Goal: Complete application form: Complete application form

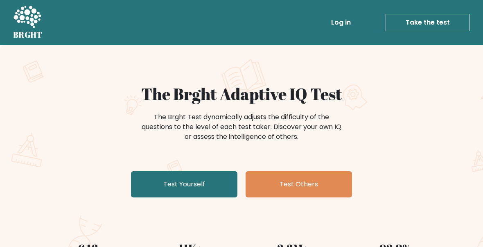
click at [173, 184] on link "Test Yourself" at bounding box center [184, 184] width 106 height 26
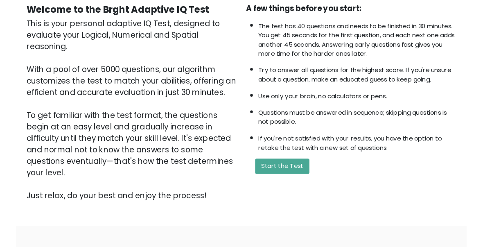
scroll to position [91, 0]
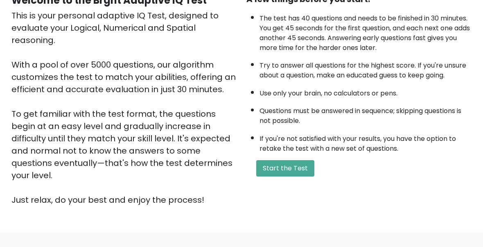
click at [295, 176] on button "Start the Test" at bounding box center [285, 168] width 58 height 16
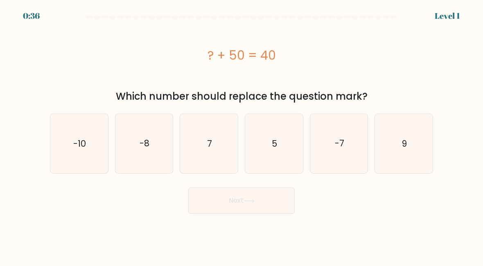
click at [79, 144] on text "-10" at bounding box center [79, 143] width 13 height 12
click at [241, 135] on input "a. -10" at bounding box center [241, 134] width 0 height 2
radio input "true"
click at [274, 198] on button "Next" at bounding box center [241, 201] width 106 height 26
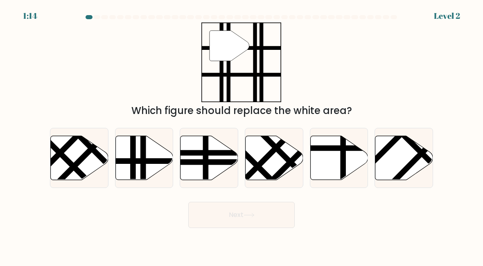
click at [139, 158] on icon at bounding box center [144, 158] width 58 height 44
click at [241, 135] on input "b." at bounding box center [241, 134] width 0 height 2
radio input "true"
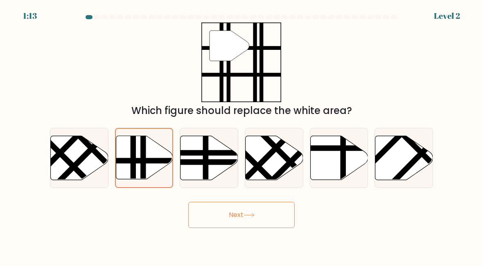
click at [274, 212] on button "Next" at bounding box center [241, 215] width 106 height 26
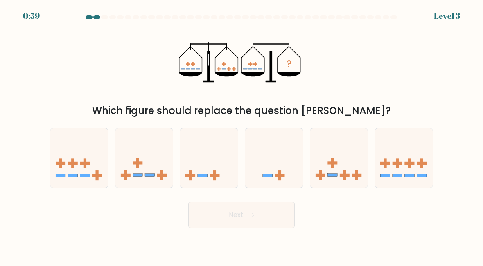
click at [140, 154] on icon at bounding box center [144, 158] width 58 height 48
click at [241, 135] on input "b." at bounding box center [241, 134] width 0 height 2
radio input "true"
click at [275, 215] on button "Next" at bounding box center [241, 215] width 106 height 26
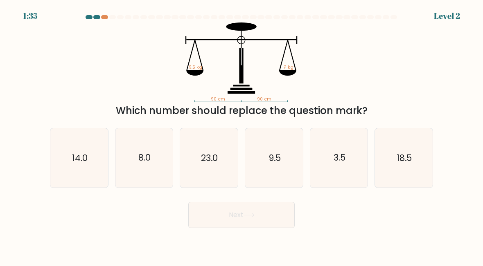
click at [286, 157] on icon "9.5" at bounding box center [274, 158] width 58 height 58
click at [242, 135] on input "d. 9.5" at bounding box center [241, 134] width 0 height 2
radio input "true"
click at [274, 219] on button "Next" at bounding box center [241, 215] width 106 height 26
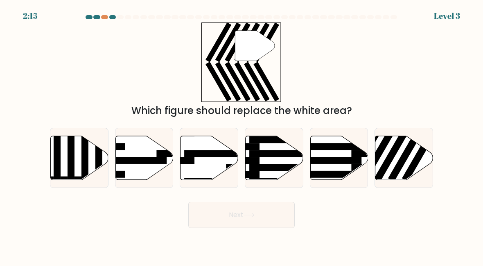
click at [410, 153] on rect at bounding box center [406, 153] width 37 height 58
click at [242, 135] on input "f." at bounding box center [241, 134] width 0 height 2
radio input "true"
click at [273, 212] on button "Next" at bounding box center [241, 215] width 106 height 26
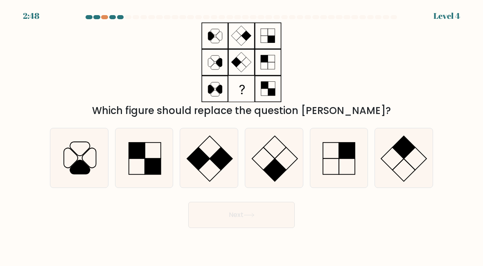
click at [206, 155] on rect at bounding box center [209, 147] width 22 height 22
click at [241, 135] on input "c." at bounding box center [241, 134] width 0 height 2
radio input "true"
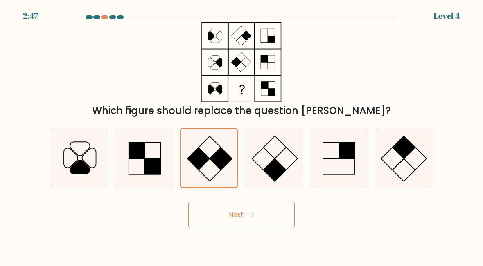
click at [271, 219] on button "Next" at bounding box center [241, 215] width 106 height 26
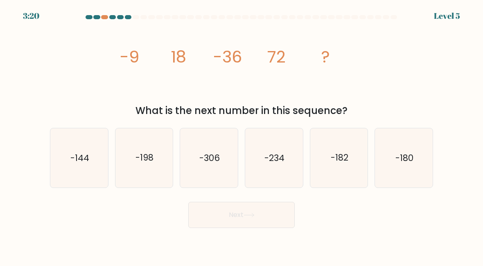
click at [78, 156] on text "-144" at bounding box center [79, 158] width 19 height 12
click at [241, 135] on input "a. -144" at bounding box center [241, 134] width 0 height 2
radio input "true"
click at [273, 225] on button "Next" at bounding box center [241, 215] width 106 height 26
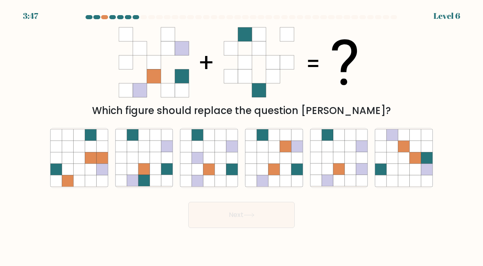
click at [148, 154] on icon at bounding box center [143, 158] width 11 height 11
click at [241, 135] on input "b." at bounding box center [241, 134] width 0 height 2
radio input "true"
click at [273, 213] on button "Next" at bounding box center [241, 215] width 106 height 26
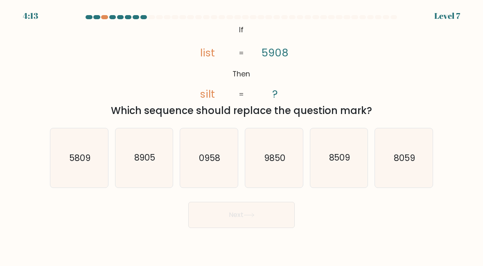
click at [198, 151] on icon "0958" at bounding box center [209, 158] width 58 height 58
click at [241, 135] on input "c. 0958" at bounding box center [241, 134] width 0 height 2
radio input "true"
click at [272, 210] on button "Next" at bounding box center [241, 215] width 106 height 26
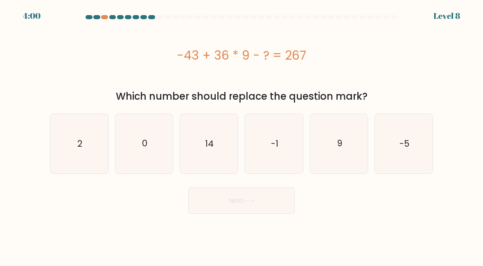
click at [404, 153] on icon "-5" at bounding box center [404, 144] width 58 height 58
click at [242, 135] on input "f. -5" at bounding box center [241, 134] width 0 height 2
radio input "true"
click at [274, 198] on button "Next" at bounding box center [241, 201] width 106 height 26
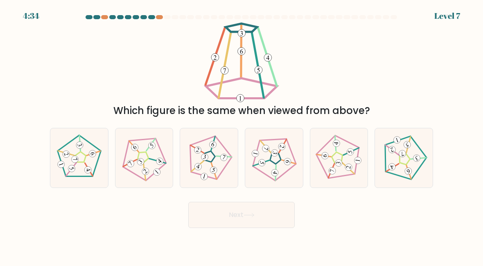
click at [284, 152] on icon at bounding box center [273, 158] width 47 height 47
click at [242, 135] on input "d." at bounding box center [241, 134] width 0 height 2
radio input "true"
click at [271, 213] on button "Next" at bounding box center [241, 215] width 106 height 26
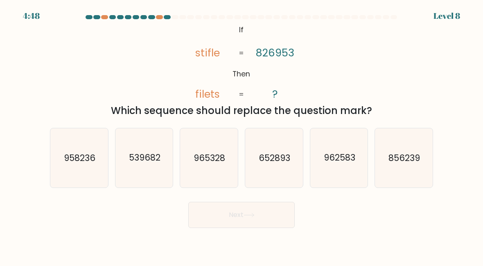
click at [218, 162] on text "965328" at bounding box center [209, 158] width 31 height 12
click at [241, 135] on input "c. 965328" at bounding box center [241, 134] width 0 height 2
radio input "true"
click at [261, 210] on button "Next" at bounding box center [241, 215] width 106 height 26
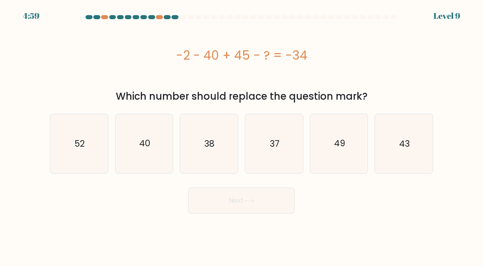
click at [290, 137] on icon "37" at bounding box center [274, 144] width 58 height 58
click at [242, 135] on input "d. 37" at bounding box center [241, 134] width 0 height 2
radio input "true"
click at [265, 205] on button "Next" at bounding box center [241, 201] width 106 height 26
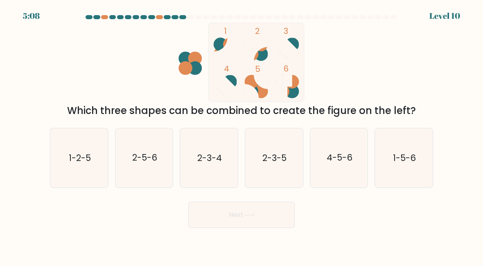
click at [66, 149] on icon "1-2-5" at bounding box center [79, 158] width 58 height 58
click at [241, 135] on input "a. 1-2-5" at bounding box center [241, 134] width 0 height 2
radio input "true"
click at [265, 217] on button "Next" at bounding box center [241, 215] width 106 height 26
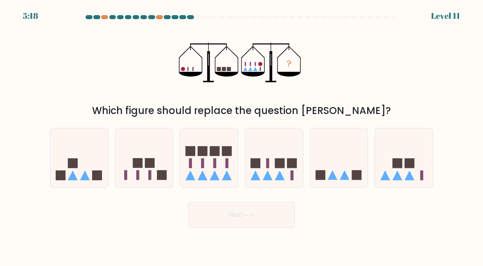
click at [399, 155] on icon at bounding box center [404, 158] width 58 height 48
click at [242, 135] on input "f." at bounding box center [241, 134] width 0 height 2
radio input "true"
click at [270, 216] on button "Next" at bounding box center [241, 215] width 106 height 26
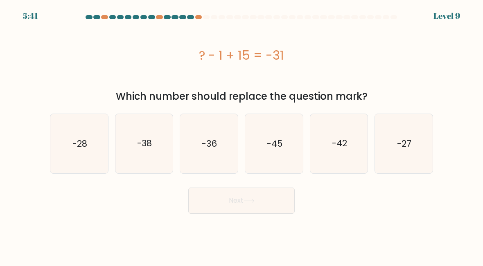
click at [290, 134] on icon "-45" at bounding box center [274, 144] width 58 height 58
click at [242, 134] on input "d. -45" at bounding box center [241, 134] width 0 height 2
radio input "true"
click at [279, 199] on button "Next" at bounding box center [241, 201] width 106 height 26
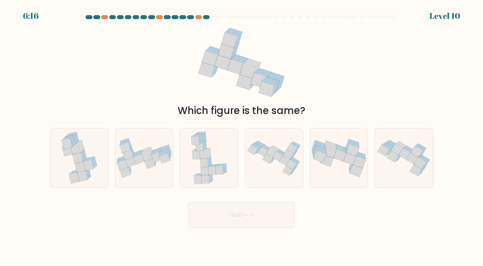
click at [129, 160] on icon at bounding box center [130, 162] width 11 height 10
click at [241, 135] on input "b." at bounding box center [241, 134] width 0 height 2
radio input "true"
click at [281, 213] on button "Next" at bounding box center [241, 215] width 106 height 26
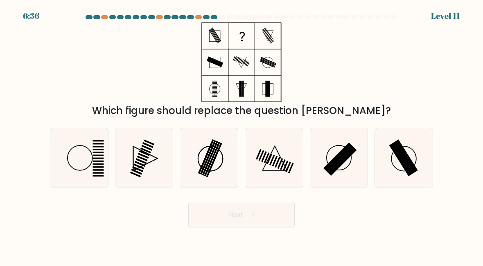
click at [413, 164] on rect at bounding box center [403, 158] width 29 height 37
click at [242, 135] on input "f." at bounding box center [241, 134] width 0 height 2
radio input "true"
click at [267, 220] on button "Next" at bounding box center [241, 215] width 106 height 26
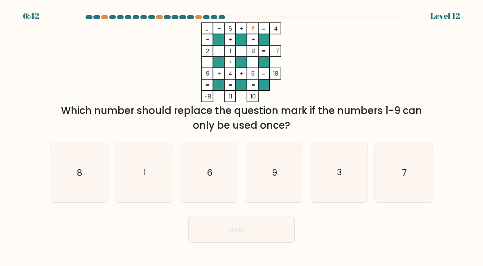
click at [404, 169] on text "7" at bounding box center [404, 173] width 5 height 12
click at [242, 135] on input "f. 7" at bounding box center [241, 134] width 0 height 2
radio input "true"
click at [271, 226] on button "Next" at bounding box center [241, 230] width 106 height 26
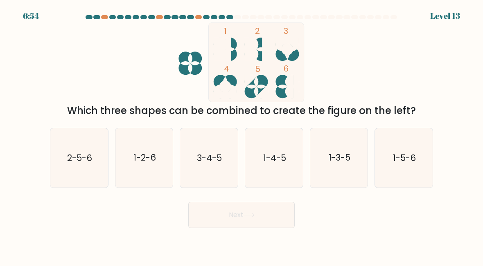
click at [220, 158] on text "3-4-5" at bounding box center [209, 158] width 25 height 12
click at [241, 135] on input "c. 3-4-5" at bounding box center [241, 134] width 0 height 2
radio input "true"
click at [241, 209] on button "Next" at bounding box center [241, 215] width 106 height 26
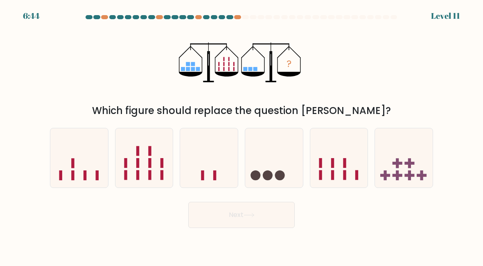
click at [80, 154] on icon at bounding box center [79, 158] width 58 height 48
click at [241, 135] on input "a." at bounding box center [241, 134] width 0 height 2
radio input "true"
click at [276, 216] on button "Next" at bounding box center [241, 215] width 106 height 26
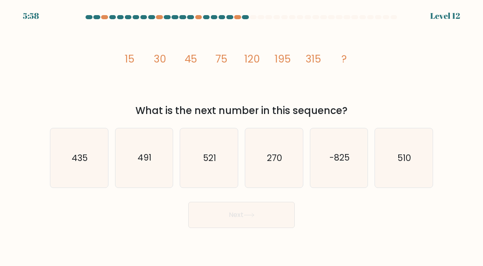
click at [75, 148] on icon "435" at bounding box center [79, 158] width 58 height 58
click at [241, 135] on input "a. 435" at bounding box center [241, 134] width 0 height 2
radio input "true"
click at [271, 214] on button "Next" at bounding box center [241, 215] width 106 height 26
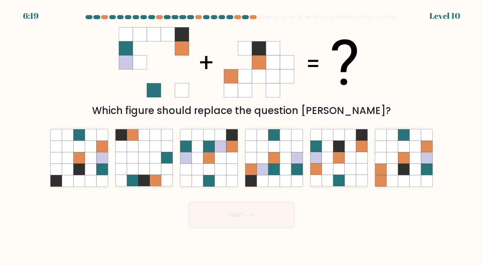
click at [355, 152] on icon at bounding box center [349, 146] width 11 height 11
click at [242, 135] on input "e." at bounding box center [241, 134] width 0 height 2
radio input "true"
click at [279, 211] on button "Next" at bounding box center [241, 215] width 106 height 26
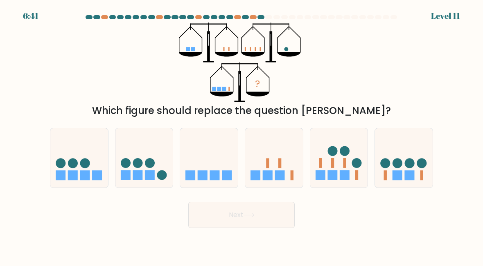
click at [225, 150] on icon at bounding box center [209, 158] width 58 height 48
click at [241, 135] on input "c." at bounding box center [241, 134] width 0 height 2
radio input "true"
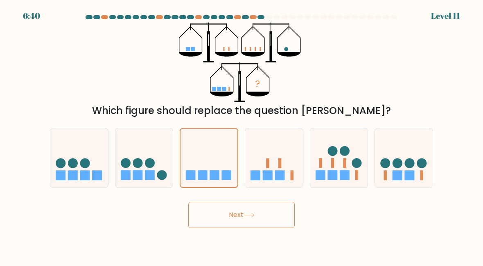
click at [266, 215] on button "Next" at bounding box center [241, 215] width 106 height 26
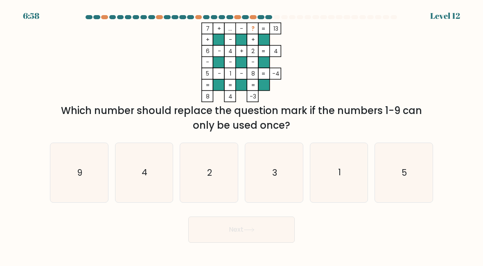
click at [288, 171] on icon "3" at bounding box center [274, 173] width 58 height 58
click at [242, 135] on input "d. 3" at bounding box center [241, 134] width 0 height 2
radio input "true"
click at [270, 234] on button "Next" at bounding box center [241, 230] width 106 height 26
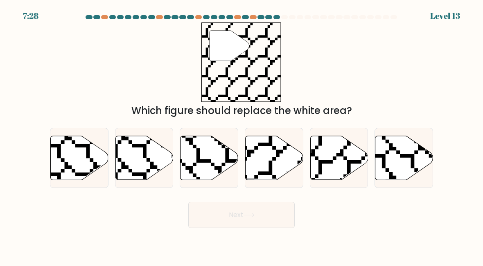
click at [277, 159] on icon at bounding box center [274, 158] width 58 height 44
click at [242, 135] on input "d." at bounding box center [241, 134] width 0 height 2
radio input "true"
click at [270, 215] on button "Next" at bounding box center [241, 215] width 106 height 26
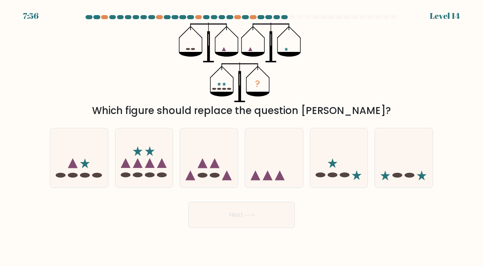
click at [280, 162] on icon at bounding box center [274, 158] width 58 height 48
click at [242, 135] on input "d." at bounding box center [241, 134] width 0 height 2
radio input "true"
click at [281, 163] on icon at bounding box center [273, 158] width 57 height 47
click at [242, 135] on input "d." at bounding box center [241, 134] width 0 height 2
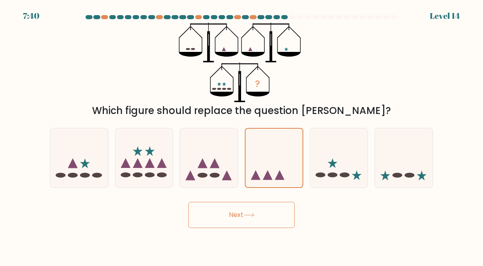
click at [346, 150] on icon at bounding box center [339, 158] width 58 height 48
click at [242, 135] on input "e." at bounding box center [241, 134] width 0 height 2
radio input "true"
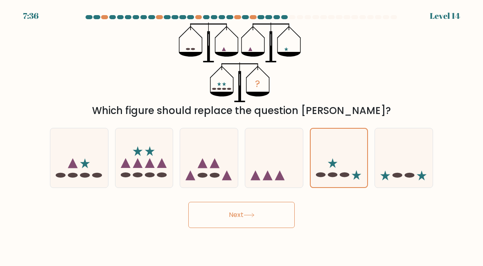
click at [286, 155] on icon at bounding box center [274, 158] width 58 height 48
click at [242, 135] on input "d." at bounding box center [241, 134] width 0 height 2
radio input "true"
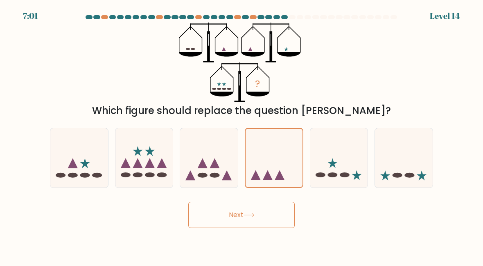
click at [76, 151] on icon at bounding box center [79, 158] width 58 height 48
click at [241, 135] on input "a." at bounding box center [241, 134] width 0 height 2
radio input "true"
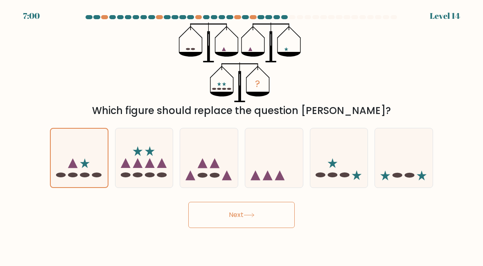
click at [265, 217] on button "Next" at bounding box center [241, 215] width 106 height 26
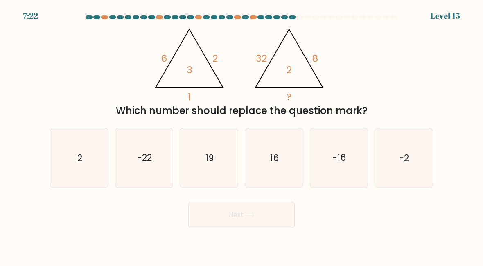
click at [85, 149] on icon "2" at bounding box center [79, 158] width 58 height 58
click at [241, 135] on input "a. 2" at bounding box center [241, 134] width 0 height 2
radio input "true"
click at [273, 212] on button "Next" at bounding box center [241, 215] width 106 height 26
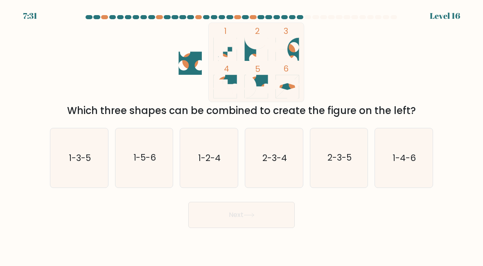
click at [340, 158] on text "2-3-5" at bounding box center [339, 158] width 24 height 12
click at [242, 135] on input "e. 2-3-5" at bounding box center [241, 134] width 0 height 2
radio input "true"
click at [277, 219] on button "Next" at bounding box center [241, 215] width 106 height 26
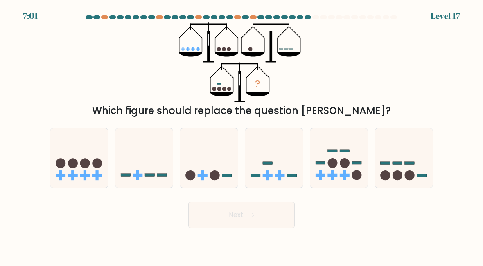
click at [288, 173] on icon at bounding box center [274, 158] width 58 height 48
click at [242, 135] on input "d." at bounding box center [241, 134] width 0 height 2
radio input "true"
click at [271, 215] on button "Next" at bounding box center [241, 215] width 106 height 26
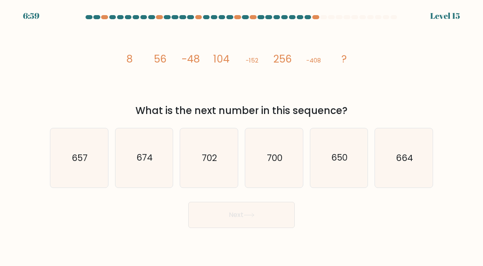
click at [224, 164] on icon "702" at bounding box center [209, 158] width 58 height 58
click at [241, 135] on input "c. 702" at bounding box center [241, 134] width 0 height 2
radio input "true"
click at [276, 219] on button "Next" at bounding box center [241, 215] width 106 height 26
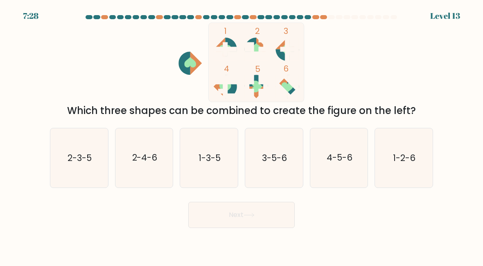
click at [225, 160] on icon "1-3-5" at bounding box center [209, 158] width 58 height 58
click at [241, 135] on input "c. 1-3-5" at bounding box center [241, 134] width 0 height 2
radio input "true"
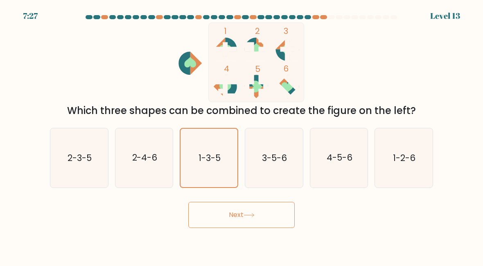
click at [260, 216] on button "Next" at bounding box center [241, 215] width 106 height 26
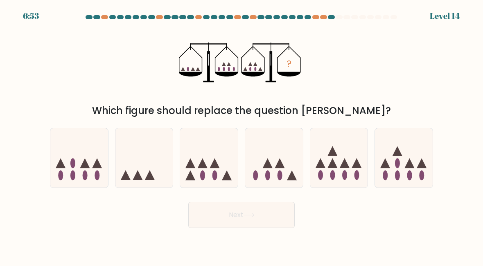
click at [67, 153] on icon at bounding box center [79, 158] width 58 height 48
click at [241, 135] on input "a." at bounding box center [241, 134] width 0 height 2
radio input "true"
click at [266, 214] on button "Next" at bounding box center [241, 215] width 106 height 26
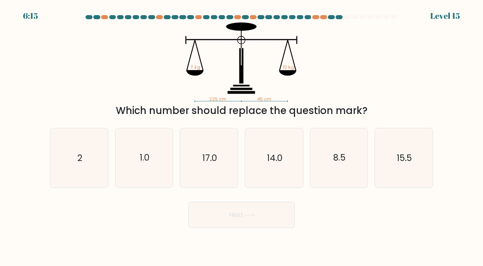
click at [288, 150] on icon "14.0" at bounding box center [274, 158] width 58 height 58
click at [242, 135] on input "d. 14.0" at bounding box center [241, 134] width 0 height 2
radio input "true"
click at [278, 214] on button "Next" at bounding box center [241, 215] width 106 height 26
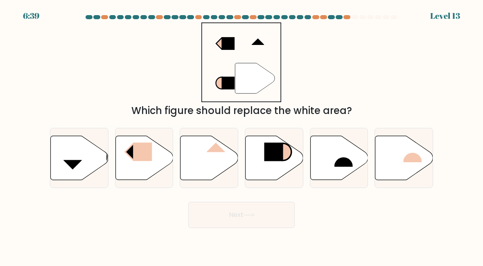
click at [340, 169] on icon at bounding box center [339, 158] width 58 height 44
click at [242, 135] on input "e." at bounding box center [241, 134] width 0 height 2
radio input "true"
click at [284, 213] on button "Next" at bounding box center [241, 215] width 106 height 26
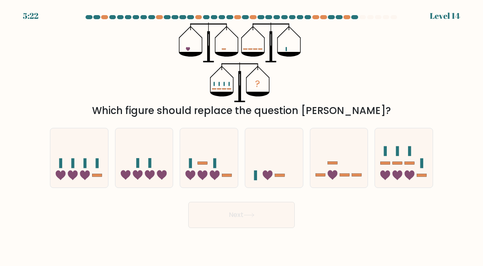
click at [415, 162] on icon at bounding box center [404, 158] width 58 height 48
click at [242, 135] on input "f." at bounding box center [241, 134] width 0 height 2
radio input "true"
click at [278, 212] on button "Next" at bounding box center [241, 215] width 106 height 26
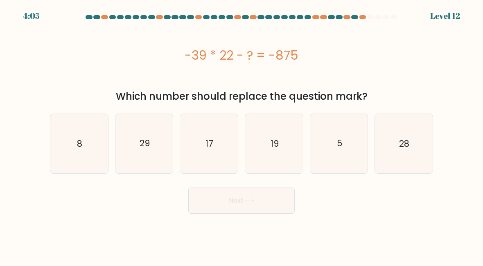
click at [202, 161] on icon "17" at bounding box center [209, 144] width 58 height 58
click at [241, 135] on input "c. 17" at bounding box center [241, 134] width 0 height 2
radio input "true"
click at [245, 213] on button "Next" at bounding box center [241, 201] width 106 height 26
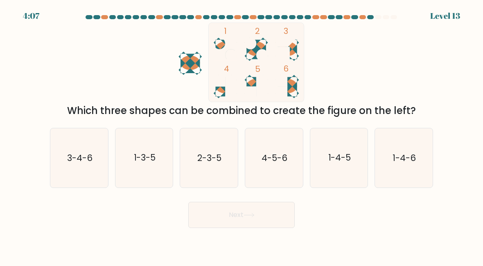
click at [281, 155] on text "4-5-6" at bounding box center [274, 158] width 26 height 12
click at [242, 135] on input "d. 4-5-6" at bounding box center [241, 134] width 0 height 2
radio input "true"
click at [278, 215] on button "Next" at bounding box center [241, 215] width 106 height 26
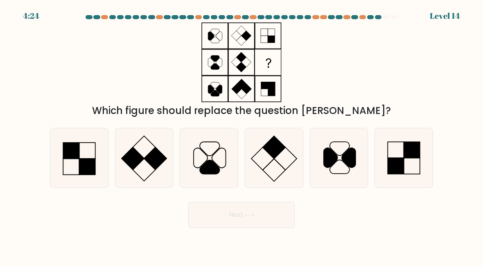
click at [411, 164] on icon at bounding box center [404, 158] width 58 height 58
click at [242, 135] on input "f." at bounding box center [241, 134] width 0 height 2
radio input "true"
click at [268, 219] on button "Next" at bounding box center [241, 215] width 106 height 26
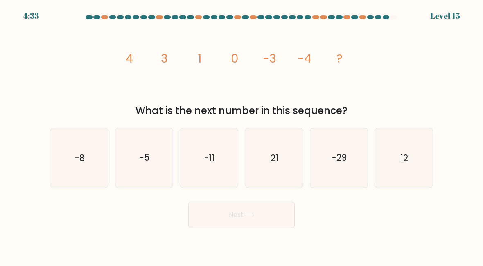
click at [70, 149] on icon "-8" at bounding box center [79, 158] width 58 height 58
click at [241, 135] on input "a. -8" at bounding box center [241, 134] width 0 height 2
radio input "true"
click at [279, 215] on button "Next" at bounding box center [241, 215] width 106 height 26
click at [281, 214] on button "Next" at bounding box center [241, 215] width 106 height 26
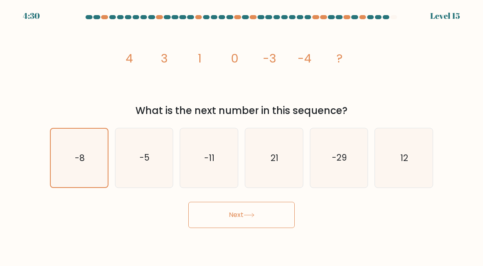
click at [266, 213] on button "Next" at bounding box center [241, 215] width 106 height 26
click at [254, 217] on icon at bounding box center [248, 215] width 11 height 4
click at [264, 215] on button "Next" at bounding box center [241, 215] width 106 height 26
click at [248, 210] on button "Next" at bounding box center [241, 215] width 106 height 26
click at [153, 162] on icon "-5" at bounding box center [144, 158] width 58 height 58
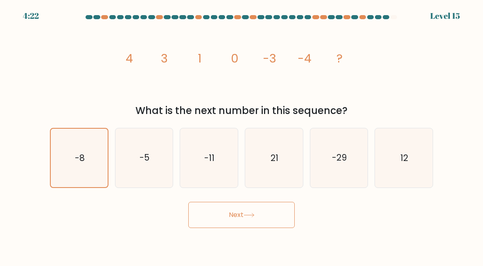
click at [241, 135] on input "b. -5" at bounding box center [241, 134] width 0 height 2
radio input "true"
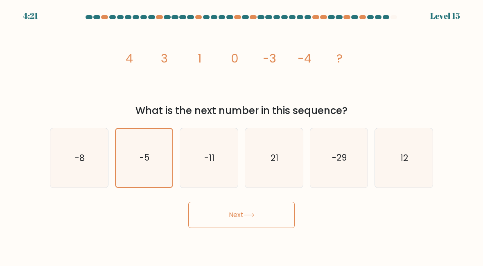
click at [94, 163] on icon "-8" at bounding box center [79, 158] width 58 height 58
click at [241, 135] on input "a. -8" at bounding box center [241, 134] width 0 height 2
radio input "true"
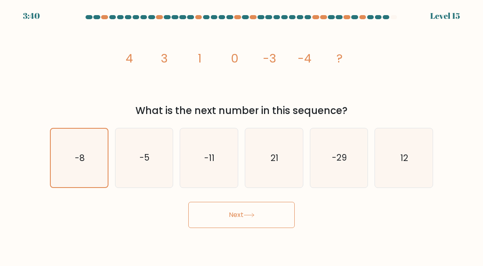
click at [272, 215] on button "Next" at bounding box center [241, 215] width 106 height 26
click at [255, 209] on button "Next" at bounding box center [241, 215] width 106 height 26
click at [71, 155] on icon "-8" at bounding box center [79, 158] width 57 height 57
click at [241, 135] on input "a. -8" at bounding box center [241, 134] width 0 height 2
click at [162, 153] on icon "-5" at bounding box center [144, 158] width 58 height 58
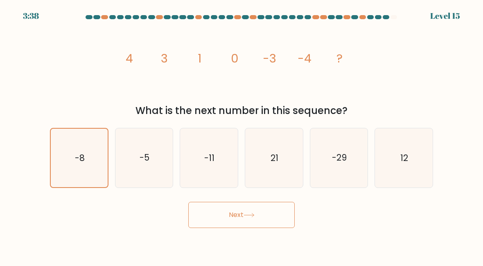
click at [241, 135] on input "b. -5" at bounding box center [241, 134] width 0 height 2
radio input "true"
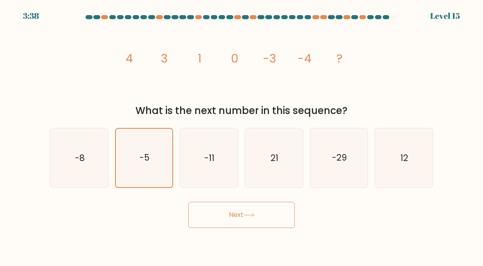
click at [217, 163] on icon "-11" at bounding box center [209, 158] width 58 height 58
click at [241, 135] on input "c. -11" at bounding box center [241, 134] width 0 height 2
radio input "true"
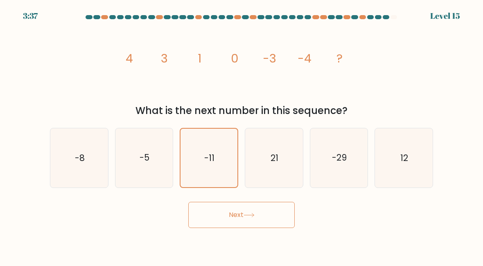
click at [92, 157] on icon "-8" at bounding box center [79, 158] width 58 height 58
click at [241, 135] on input "a. -8" at bounding box center [241, 134] width 0 height 2
radio input "true"
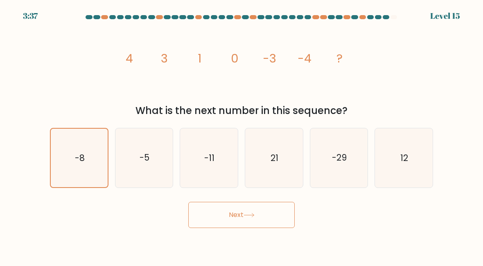
click at [93, 150] on icon "-8" at bounding box center [79, 158] width 57 height 57
click at [241, 135] on input "a. -8" at bounding box center [241, 134] width 0 height 2
click at [93, 163] on icon "-8" at bounding box center [79, 158] width 57 height 57
click at [241, 135] on input "a. -8" at bounding box center [241, 134] width 0 height 2
click at [245, 207] on button "Next" at bounding box center [241, 215] width 106 height 26
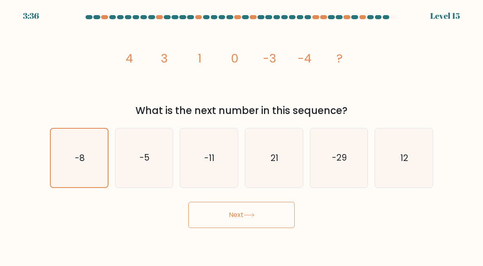
click at [254, 223] on button "Next" at bounding box center [241, 215] width 106 height 26
click at [253, 223] on button "Next" at bounding box center [241, 215] width 106 height 26
click at [260, 227] on button "Next" at bounding box center [241, 215] width 106 height 26
click at [261, 228] on body "3:36 Level 15" at bounding box center [241, 133] width 483 height 266
click at [254, 236] on body "3:36 Level 15" at bounding box center [241, 133] width 483 height 266
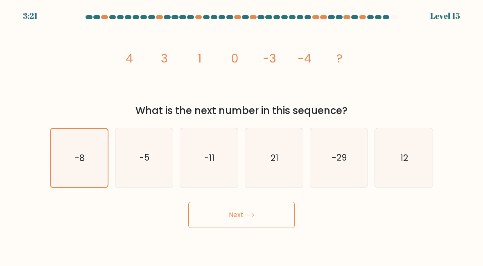
click at [261, 213] on button "Next" at bounding box center [241, 215] width 106 height 26
click at [354, 226] on div "Next" at bounding box center [241, 213] width 393 height 30
click at [254, 213] on icon at bounding box center [248, 215] width 11 height 4
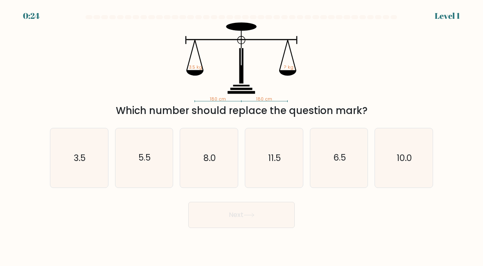
click at [246, 216] on icon at bounding box center [248, 215] width 11 height 4
click at [76, 159] on text "3.5" at bounding box center [80, 158] width 12 height 12
click at [241, 135] on input "a. 3.5" at bounding box center [241, 134] width 0 height 2
radio input "true"
click at [257, 215] on button "Next" at bounding box center [241, 215] width 106 height 26
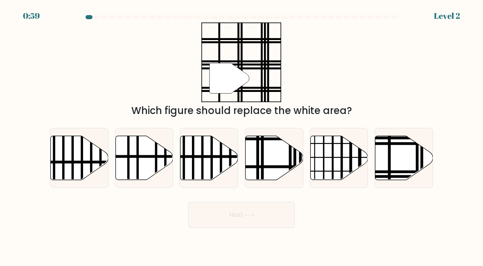
click at [405, 152] on icon at bounding box center [404, 158] width 58 height 44
click at [242, 135] on input "f." at bounding box center [241, 134] width 0 height 2
radio input "true"
click at [270, 216] on button "Next" at bounding box center [241, 215] width 106 height 26
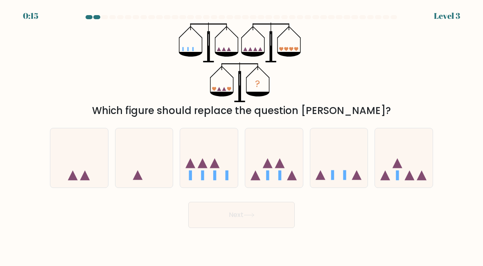
click at [222, 151] on icon at bounding box center [209, 158] width 58 height 48
click at [241, 135] on input "c." at bounding box center [241, 134] width 0 height 2
radio input "true"
click at [223, 152] on icon at bounding box center [208, 158] width 57 height 47
click at [241, 135] on input "c." at bounding box center [241, 134] width 0 height 2
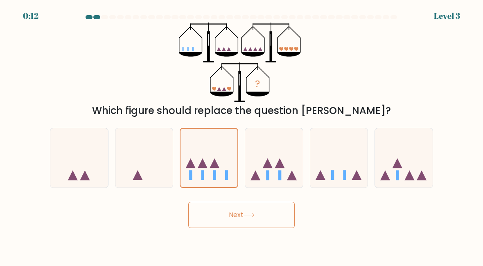
click at [219, 163] on icon at bounding box center [208, 158] width 57 height 47
click at [241, 135] on input "c." at bounding box center [241, 134] width 0 height 2
click at [274, 213] on button "Next" at bounding box center [241, 215] width 106 height 26
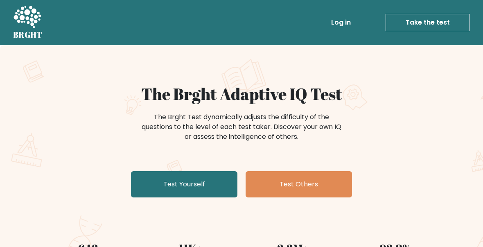
click at [198, 173] on link "Test Yourself" at bounding box center [184, 184] width 106 height 26
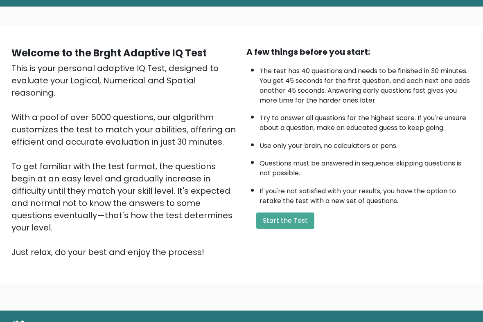
scroll to position [38, 0]
click at [291, 229] on button "Start the Test" at bounding box center [285, 221] width 58 height 16
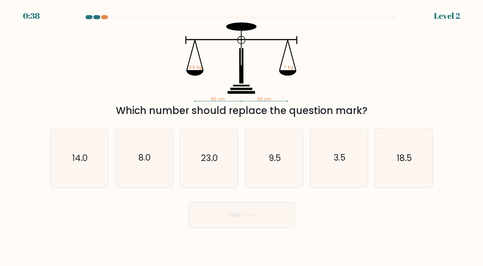
click at [282, 154] on icon "9.5" at bounding box center [274, 158] width 58 height 58
click at [242, 135] on input "d. 9.5" at bounding box center [241, 134] width 0 height 2
radio input "true"
click at [263, 222] on button "Next" at bounding box center [241, 215] width 106 height 26
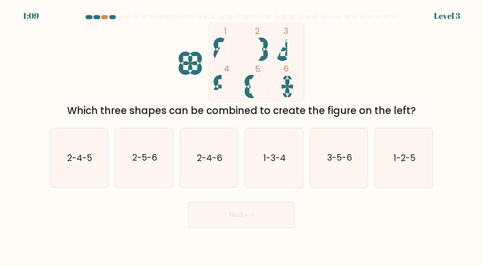
click at [135, 153] on text "2-5-6" at bounding box center [144, 158] width 25 height 12
click at [241, 135] on input "b. 2-5-6" at bounding box center [241, 134] width 0 height 2
radio input "true"
click at [247, 211] on button "Next" at bounding box center [241, 215] width 106 height 26
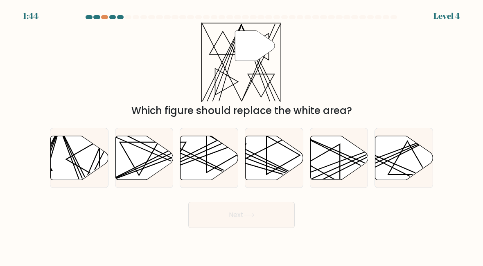
click at [67, 147] on line at bounding box center [80, 182] width 42 height 113
click at [241, 135] on input "a." at bounding box center [241, 134] width 0 height 2
radio input "true"
click at [267, 212] on button "Next" at bounding box center [241, 215] width 106 height 26
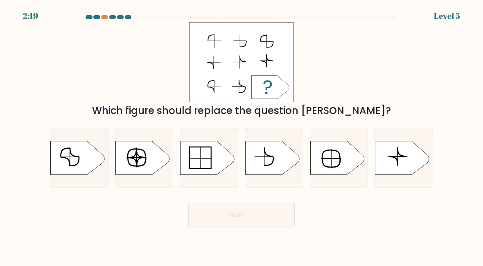
click at [70, 151] on icon at bounding box center [74, 152] width 9 height 9
click at [241, 135] on input "a." at bounding box center [241, 134] width 0 height 2
radio input "true"
click at [266, 220] on button "Next" at bounding box center [241, 215] width 106 height 26
click at [263, 209] on button "Next" at bounding box center [241, 215] width 106 height 26
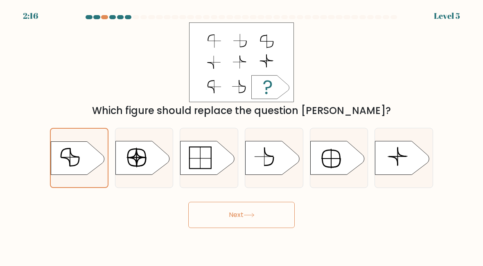
click at [259, 218] on button "Next" at bounding box center [241, 215] width 106 height 26
click at [264, 213] on button "Next" at bounding box center [241, 215] width 106 height 26
click at [259, 212] on button "Next" at bounding box center [241, 215] width 106 height 26
click at [253, 223] on button "Next" at bounding box center [241, 215] width 106 height 26
click at [250, 219] on button "Next" at bounding box center [241, 215] width 106 height 26
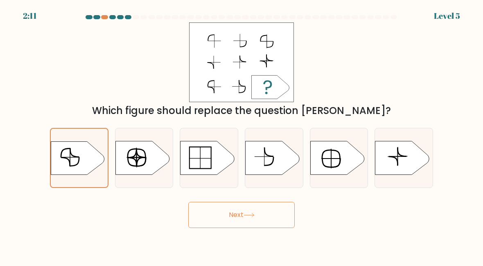
click at [196, 160] on icon at bounding box center [207, 159] width 54 height 34
click at [241, 135] on input "c." at bounding box center [241, 134] width 0 height 2
radio input "true"
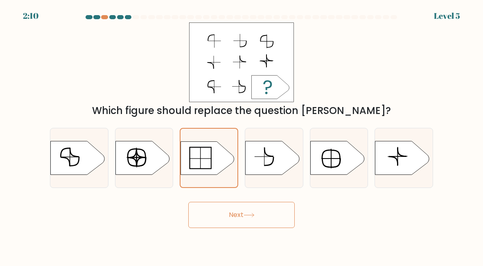
click at [72, 146] on icon at bounding box center [77, 159] width 54 height 34
click at [241, 135] on input "a." at bounding box center [241, 134] width 0 height 2
radio input "true"
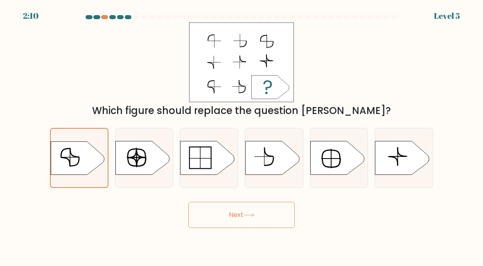
click at [251, 213] on icon at bounding box center [248, 215] width 11 height 4
click at [244, 216] on button "Next" at bounding box center [241, 215] width 106 height 26
click at [220, 216] on button "Next" at bounding box center [241, 215] width 106 height 26
click at [237, 217] on button "Next" at bounding box center [241, 215] width 106 height 26
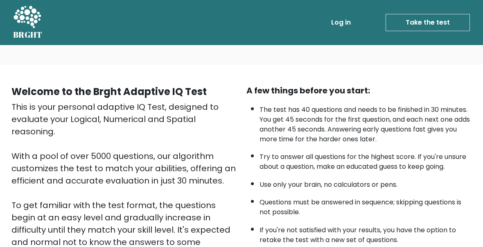
click at [438, 11] on ul "Log in Take the test Take the test" at bounding box center [382, 23] width 173 height 24
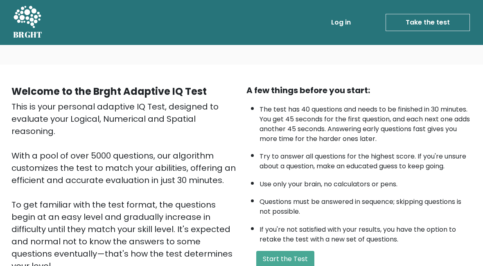
click at [452, 18] on link "Take the test" at bounding box center [427, 22] width 84 height 17
click at [442, 27] on link "Take the test" at bounding box center [427, 22] width 84 height 17
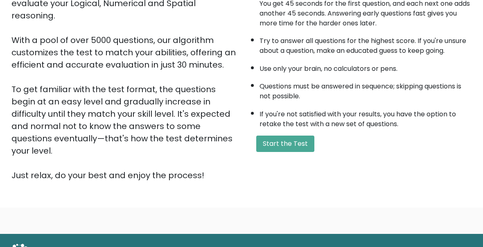
scroll to position [114, 0]
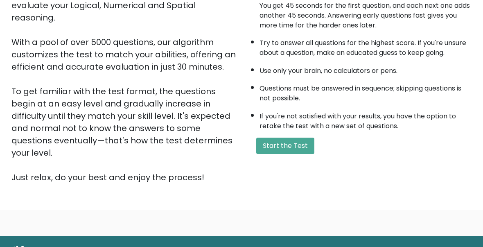
click at [295, 154] on button "Start the Test" at bounding box center [285, 145] width 58 height 16
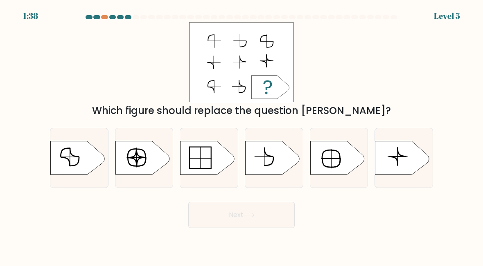
click at [67, 158] on icon at bounding box center [77, 159] width 54 height 34
click at [241, 135] on input "a." at bounding box center [241, 134] width 0 height 2
radio input "true"
click at [262, 211] on button "Next" at bounding box center [241, 215] width 106 height 26
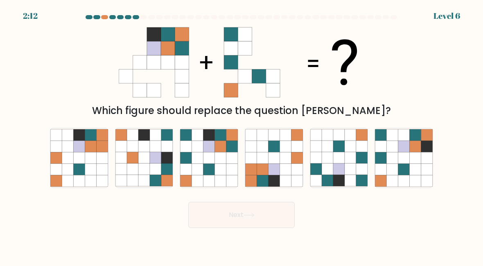
click at [222, 163] on icon at bounding box center [220, 158] width 11 height 11
click at [241, 135] on input "c." at bounding box center [241, 134] width 0 height 2
radio input "true"
click at [268, 219] on button "Next" at bounding box center [241, 215] width 106 height 26
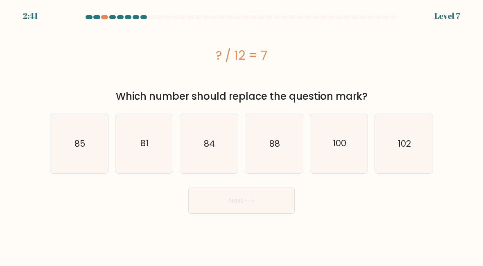
click at [212, 139] on text "84" at bounding box center [209, 143] width 11 height 12
click at [241, 135] on input "c. 84" at bounding box center [241, 134] width 0 height 2
radio input "true"
click at [246, 196] on button "Next" at bounding box center [241, 201] width 106 height 26
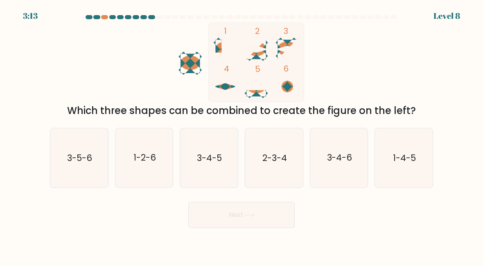
click at [133, 146] on icon "1-2-6" at bounding box center [144, 158] width 58 height 58
click at [241, 135] on input "b. 1-2-6" at bounding box center [241, 134] width 0 height 2
radio input "true"
click at [269, 211] on button "Next" at bounding box center [241, 215] width 106 height 26
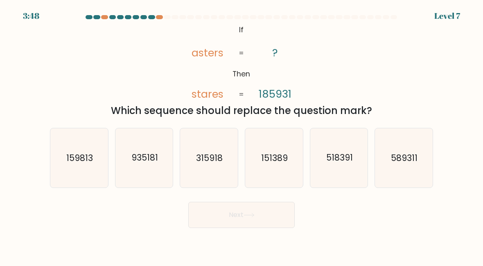
click at [38, 19] on form "If ?" at bounding box center [241, 121] width 483 height 213
click at [453, 16] on form "If ?" at bounding box center [241, 121] width 483 height 213
click at [375, 154] on icon "589311" at bounding box center [404, 158] width 58 height 58
click at [242, 135] on input "f. 589311" at bounding box center [241, 134] width 0 height 2
radio input "true"
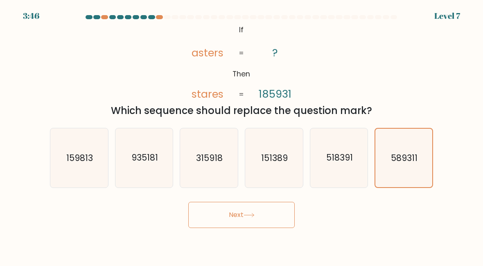
click at [342, 157] on text "518391" at bounding box center [339, 158] width 27 height 12
click at [242, 135] on input "e. 518391" at bounding box center [241, 134] width 0 height 2
radio input "true"
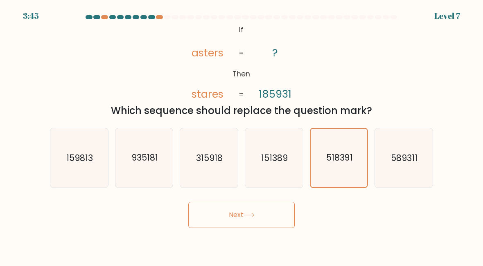
click at [282, 214] on button "Next" at bounding box center [241, 215] width 106 height 26
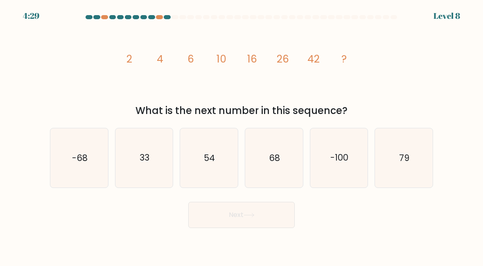
click at [337, 155] on text "-100" at bounding box center [339, 158] width 18 height 12
click at [242, 135] on input "e. -100" at bounding box center [241, 134] width 0 height 2
radio input "true"
click at [216, 212] on button "Next" at bounding box center [241, 215] width 106 height 26
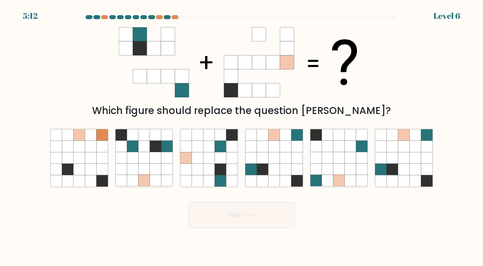
click at [333, 164] on icon at bounding box center [326, 158] width 11 height 11
click at [242, 135] on input "e." at bounding box center [241, 134] width 0 height 2
radio input "true"
click at [223, 216] on button "Next" at bounding box center [241, 215] width 106 height 26
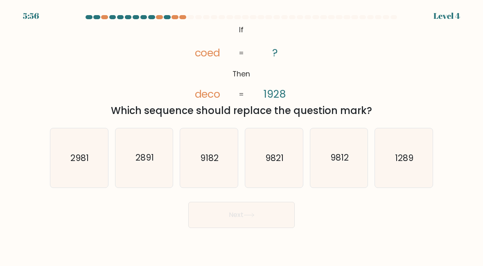
click at [227, 214] on button "Next" at bounding box center [241, 215] width 106 height 26
click at [274, 151] on icon "9821" at bounding box center [274, 158] width 58 height 58
click at [242, 135] on input "d. 9821" at bounding box center [241, 134] width 0 height 2
radio input "true"
click at [220, 218] on button "Next" at bounding box center [241, 215] width 106 height 26
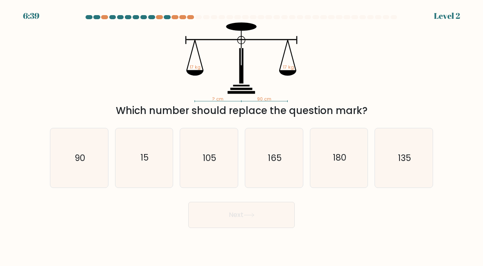
click at [333, 145] on icon "180" at bounding box center [339, 158] width 58 height 58
click at [242, 135] on input "e. 180" at bounding box center [241, 134] width 0 height 2
radio input "true"
click at [213, 207] on button "Next" at bounding box center [241, 215] width 106 height 26
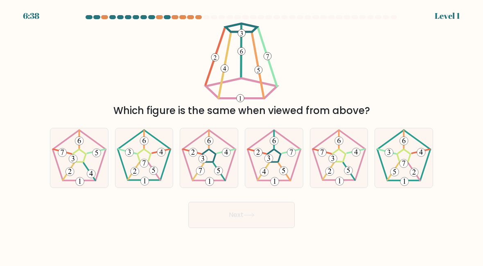
click at [347, 153] on icon at bounding box center [339, 158] width 58 height 58
click at [242, 135] on input "e." at bounding box center [241, 134] width 0 height 2
radio input "true"
click at [220, 212] on button "Next" at bounding box center [241, 215] width 106 height 26
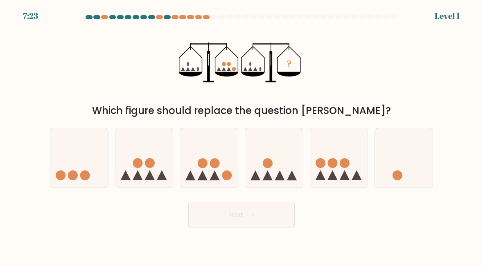
click at [343, 160] on circle at bounding box center [344, 164] width 10 height 10
click at [242, 135] on input "e." at bounding box center [241, 134] width 0 height 2
radio input "true"
click at [222, 210] on button "Next" at bounding box center [241, 215] width 106 height 26
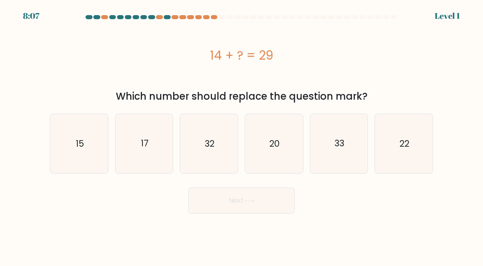
click at [342, 162] on icon "33" at bounding box center [339, 144] width 58 height 58
click at [242, 135] on input "e. 33" at bounding box center [241, 134] width 0 height 2
radio input "true"
click at [222, 211] on button "Next" at bounding box center [241, 201] width 106 height 26
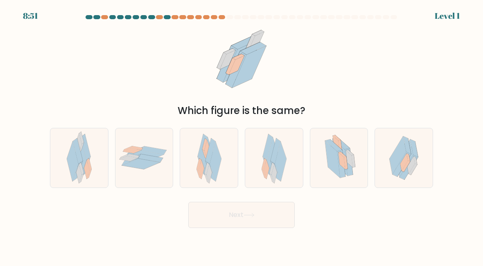
click at [223, 210] on button "Next" at bounding box center [241, 215] width 106 height 26
click at [140, 146] on icon at bounding box center [144, 157] width 58 height 27
click at [241, 135] on input "b." at bounding box center [241, 134] width 0 height 2
radio input "true"
click at [274, 210] on button "Next" at bounding box center [241, 215] width 106 height 26
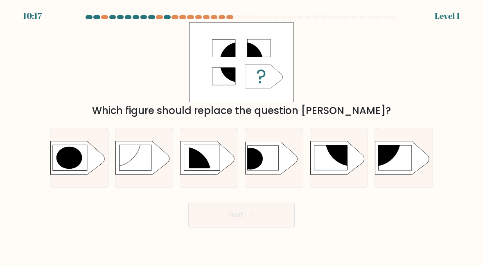
click at [274, 210] on button "Next" at bounding box center [241, 215] width 106 height 26
click at [135, 151] on rect at bounding box center [135, 158] width 32 height 26
click at [241, 135] on input "b." at bounding box center [241, 134] width 0 height 2
radio input "true"
click at [278, 210] on button "Next" at bounding box center [241, 215] width 106 height 26
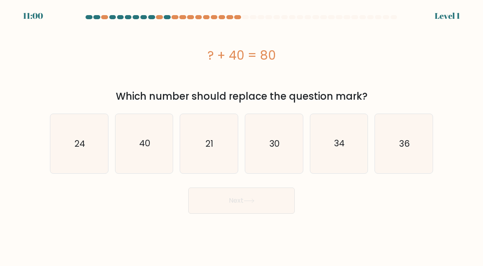
click at [140, 149] on text "40" at bounding box center [144, 143] width 11 height 12
click at [241, 135] on input "b. 40" at bounding box center [241, 134] width 0 height 2
radio input "true"
click at [279, 208] on button "Next" at bounding box center [241, 201] width 106 height 26
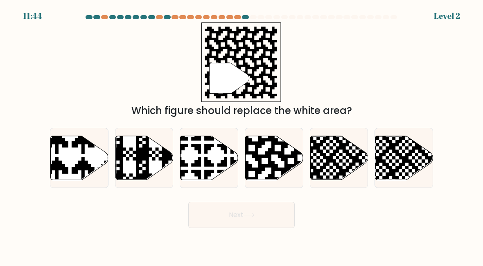
click at [131, 136] on icon at bounding box center [144, 158] width 58 height 44
click at [241, 135] on input "b." at bounding box center [241, 134] width 0 height 2
radio input "true"
click at [274, 210] on button "Next" at bounding box center [241, 215] width 106 height 26
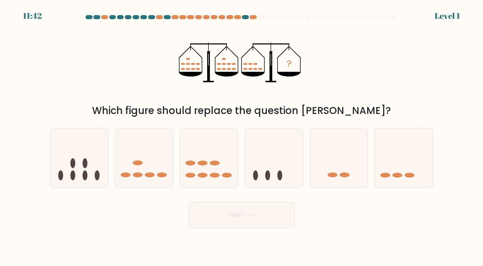
click at [138, 145] on icon at bounding box center [144, 158] width 58 height 48
click at [241, 135] on input "b." at bounding box center [241, 134] width 0 height 2
radio input "true"
click at [274, 213] on button "Next" at bounding box center [241, 215] width 106 height 26
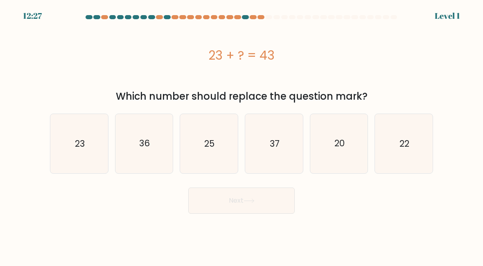
click at [137, 146] on icon "36" at bounding box center [144, 144] width 58 height 58
click at [241, 135] on input "b. 36" at bounding box center [241, 134] width 0 height 2
radio input "true"
click at [273, 205] on button "Next" at bounding box center [241, 201] width 106 height 26
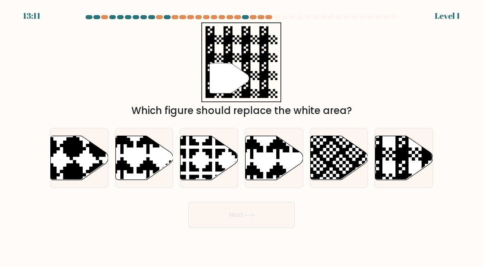
click at [144, 142] on icon at bounding box center [160, 181] width 101 height 101
click at [241, 135] on input "b." at bounding box center [241, 134] width 0 height 2
radio input "true"
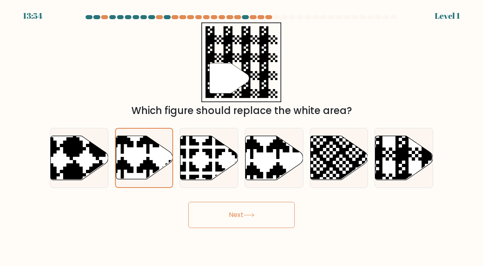
click at [275, 207] on button "Next" at bounding box center [241, 215] width 106 height 26
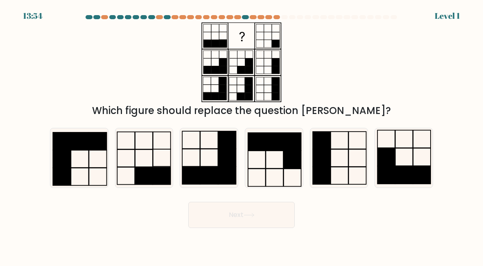
click at [144, 144] on icon at bounding box center [144, 158] width 58 height 58
click at [241, 135] on input "b." at bounding box center [241, 134] width 0 height 2
radio input "true"
click at [276, 209] on button "Next" at bounding box center [241, 215] width 106 height 26
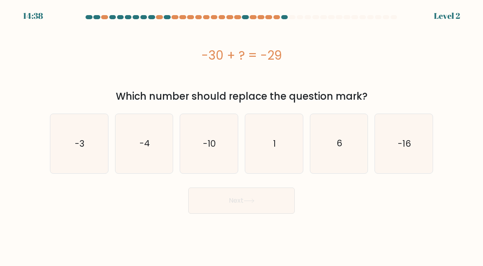
click at [145, 154] on icon "-4" at bounding box center [144, 144] width 58 height 58
click at [241, 135] on input "b. -4" at bounding box center [241, 134] width 0 height 2
radio input "true"
click at [275, 211] on button "Next" at bounding box center [241, 201] width 106 height 26
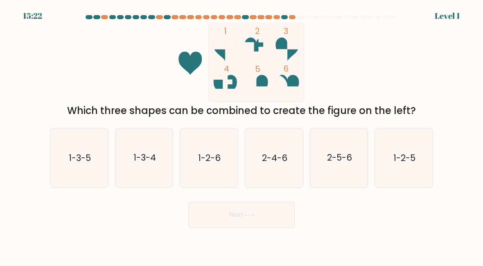
click at [141, 137] on icon "1-3-4" at bounding box center [144, 158] width 58 height 58
click at [241, 135] on input "b. 1-3-4" at bounding box center [241, 134] width 0 height 2
radio input "true"
click at [277, 210] on button "Next" at bounding box center [241, 215] width 106 height 26
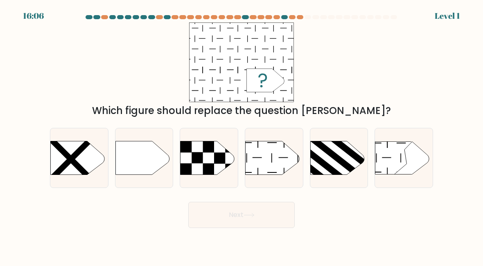
click at [144, 145] on icon at bounding box center [142, 159] width 54 height 34
click at [241, 135] on input "b." at bounding box center [241, 134] width 0 height 2
radio input "true"
click at [278, 212] on button "Next" at bounding box center [241, 215] width 106 height 26
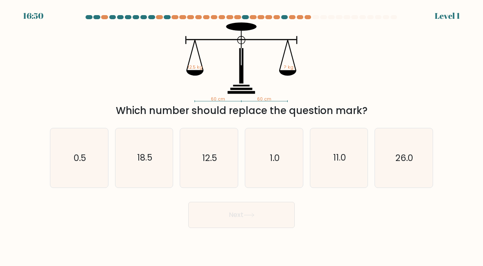
click at [146, 149] on icon "18.5" at bounding box center [144, 158] width 58 height 58
click at [241, 135] on input "b. 18.5" at bounding box center [241, 134] width 0 height 2
radio input "true"
click at [279, 214] on button "Next" at bounding box center [241, 215] width 106 height 26
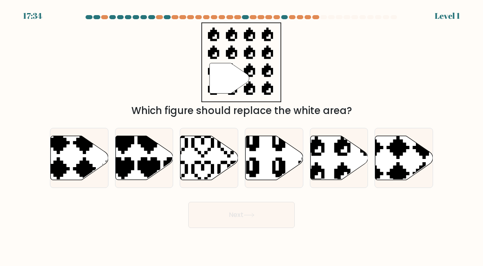
click at [146, 146] on icon at bounding box center [161, 181] width 101 height 101
click at [241, 135] on input "b." at bounding box center [241, 134] width 0 height 2
radio input "true"
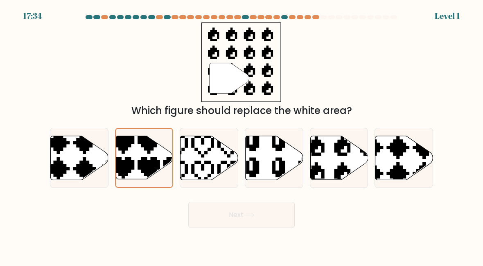
click at [277, 213] on button "Next" at bounding box center [241, 215] width 106 height 26
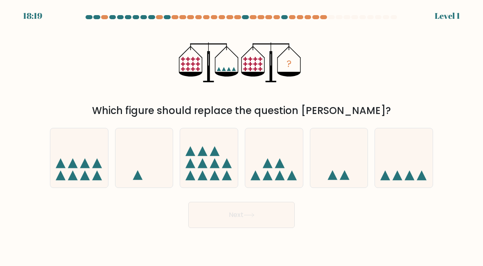
click at [275, 211] on button "Next" at bounding box center [241, 215] width 106 height 26
click at [147, 150] on icon at bounding box center [144, 158] width 58 height 48
click at [241, 135] on input "b." at bounding box center [241, 134] width 0 height 2
radio input "true"
click at [276, 213] on button "Next" at bounding box center [241, 215] width 106 height 26
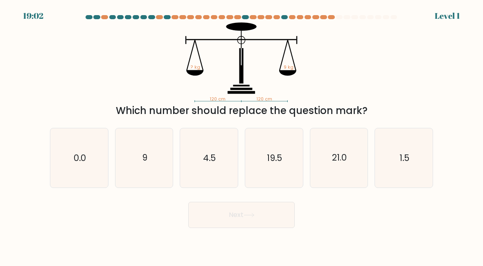
click at [146, 148] on icon "9" at bounding box center [144, 158] width 58 height 58
click at [241, 135] on input "b. 9" at bounding box center [241, 134] width 0 height 2
radio input "true"
click at [277, 216] on button "Next" at bounding box center [241, 215] width 106 height 26
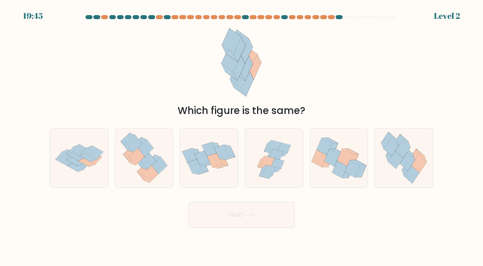
click at [141, 143] on icon at bounding box center [134, 143] width 16 height 17
click at [241, 135] on input "b." at bounding box center [241, 134] width 0 height 2
radio input "true"
click at [275, 211] on button "Next" at bounding box center [241, 215] width 106 height 26
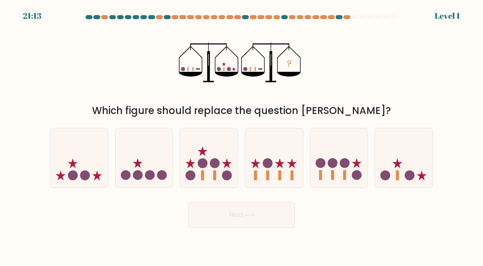
click at [143, 153] on icon at bounding box center [144, 158] width 58 height 48
click at [241, 135] on input "b." at bounding box center [241, 134] width 0 height 2
radio input "true"
click at [278, 214] on button "Next" at bounding box center [241, 215] width 106 height 26
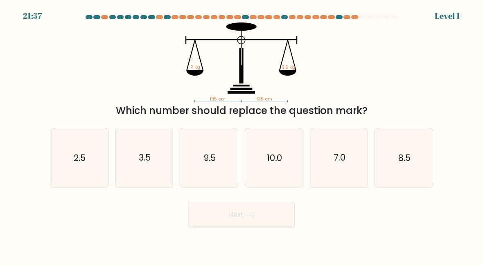
click at [142, 141] on icon "3.5" at bounding box center [144, 158] width 58 height 58
click at [241, 135] on input "b. 3.5" at bounding box center [241, 134] width 0 height 2
radio input "true"
click at [279, 217] on button "Next" at bounding box center [241, 215] width 106 height 26
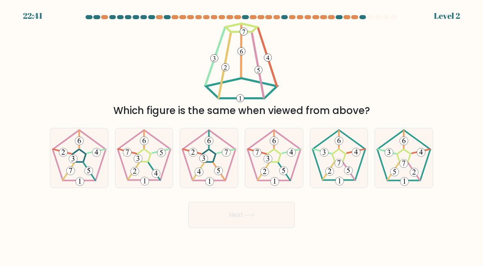
click at [146, 149] on icon at bounding box center [144, 158] width 58 height 58
click at [241, 135] on input "b." at bounding box center [241, 134] width 0 height 2
radio input "true"
click at [281, 218] on button "Next" at bounding box center [241, 215] width 106 height 26
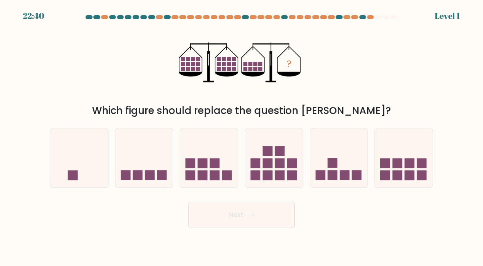
click at [145, 146] on icon at bounding box center [144, 158] width 58 height 48
click at [241, 135] on input "b." at bounding box center [241, 134] width 0 height 2
radio input "true"
click at [279, 216] on button "Next" at bounding box center [241, 215] width 106 height 26
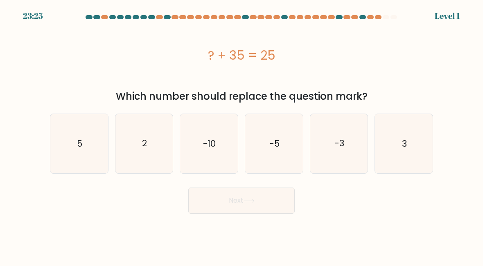
click at [144, 143] on text "2" at bounding box center [144, 143] width 5 height 12
click at [241, 135] on input "b. 2" at bounding box center [241, 134] width 0 height 2
radio input "true"
click at [278, 206] on button "Next" at bounding box center [241, 201] width 106 height 26
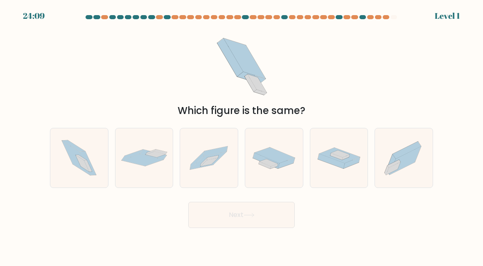
click at [148, 146] on div at bounding box center [144, 158] width 58 height 60
click at [241, 135] on input "b." at bounding box center [241, 134] width 0 height 2
radio input "true"
click at [276, 209] on button "Next" at bounding box center [241, 215] width 106 height 26
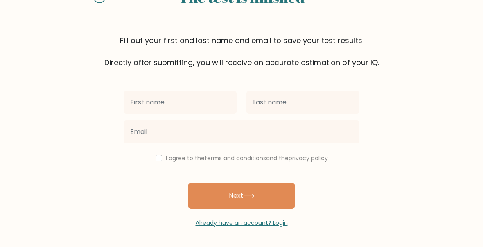
click at [271, 196] on button "Next" at bounding box center [241, 195] width 106 height 26
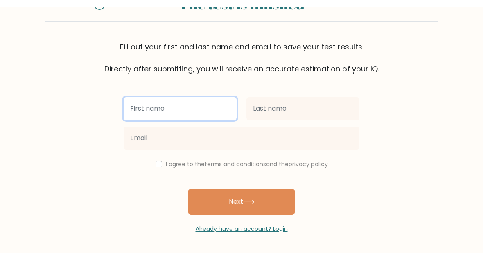
scroll to position [29, 0]
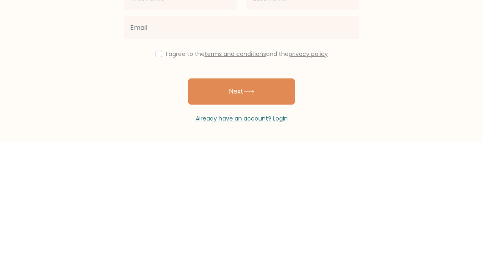
click at [425, 36] on form "The test is finished Fill out your first and last name and email to save your t…" at bounding box center [241, 116] width 483 height 248
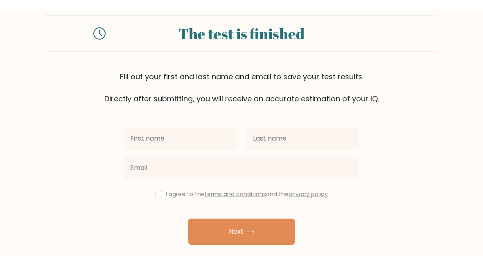
scroll to position [0, 0]
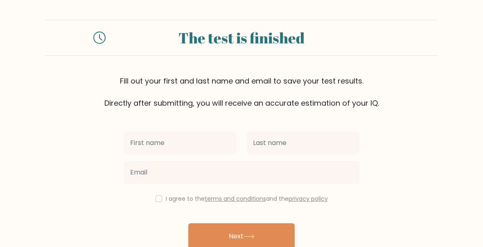
click at [258, 36] on div "The test is finished" at bounding box center [241, 38] width 252 height 22
click at [288, 36] on div "The test is finished" at bounding box center [241, 38] width 252 height 22
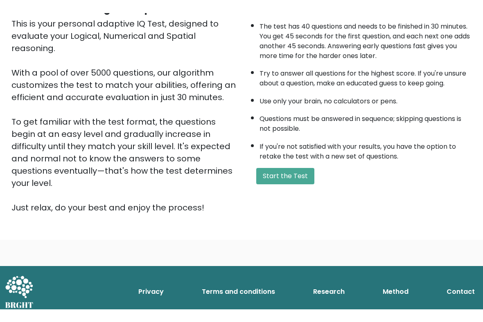
scroll to position [76, 0]
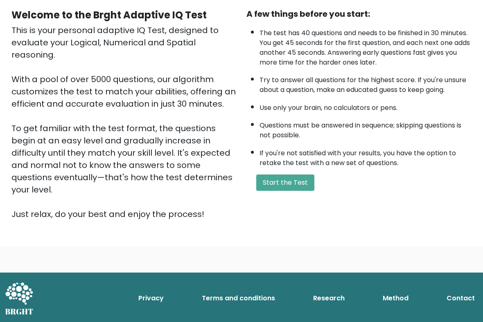
click at [308, 191] on button "Start the Test" at bounding box center [285, 183] width 58 height 16
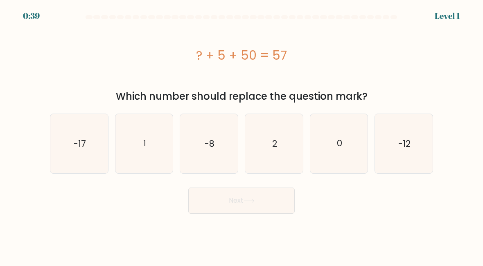
click at [278, 138] on icon "2" at bounding box center [274, 144] width 58 height 58
click at [242, 135] on input "d. 2" at bounding box center [241, 134] width 0 height 2
radio input "true"
click at [269, 202] on button "Next" at bounding box center [241, 201] width 106 height 26
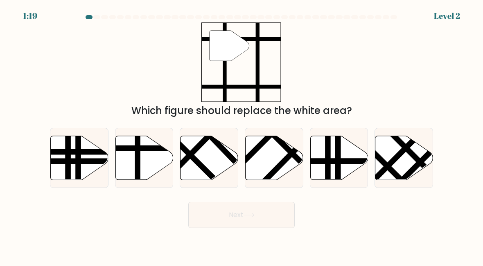
click at [167, 159] on icon at bounding box center [144, 158] width 58 height 44
click at [241, 135] on input "b." at bounding box center [241, 134] width 0 height 2
radio input "true"
click at [265, 215] on button "Next" at bounding box center [241, 215] width 106 height 26
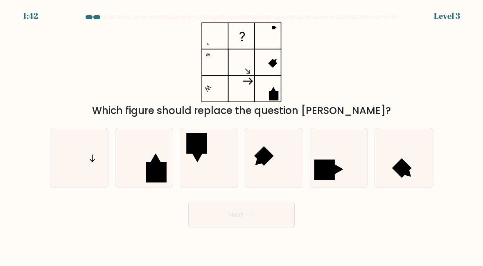
click at [72, 159] on icon at bounding box center [79, 158] width 58 height 58
click at [241, 135] on input "a." at bounding box center [241, 134] width 0 height 2
radio input "true"
click at [274, 215] on button "Next" at bounding box center [241, 215] width 106 height 26
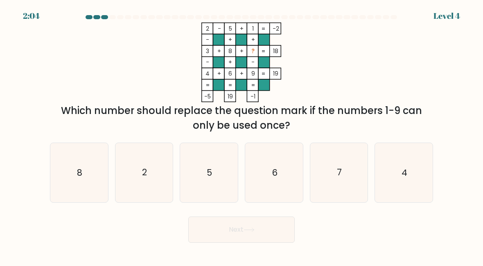
click at [345, 175] on icon "7" at bounding box center [339, 173] width 58 height 58
click at [242, 135] on input "e. 7" at bounding box center [241, 134] width 0 height 2
radio input "true"
click at [261, 227] on button "Next" at bounding box center [241, 230] width 106 height 26
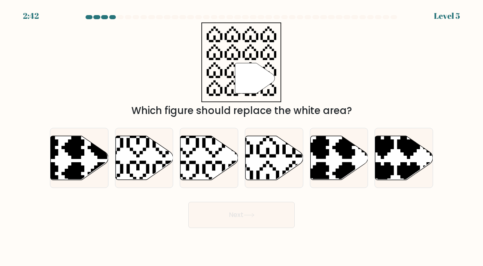
click at [278, 166] on icon at bounding box center [274, 158] width 58 height 44
click at [242, 135] on input "d." at bounding box center [241, 134] width 0 height 2
radio input "true"
click at [269, 221] on button "Next" at bounding box center [241, 215] width 106 height 26
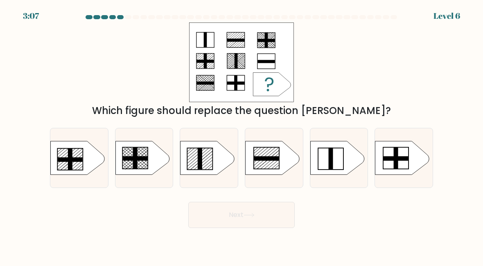
click at [216, 161] on icon at bounding box center [207, 159] width 54 height 34
click at [241, 135] on input "c." at bounding box center [241, 134] width 0 height 2
radio input "true"
click at [260, 214] on button "Next" at bounding box center [241, 215] width 106 height 26
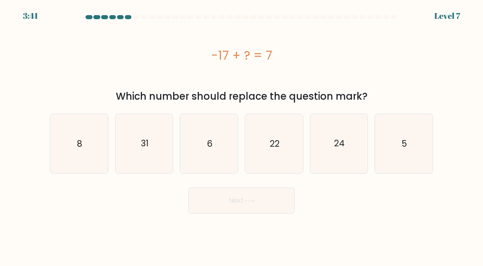
click at [346, 153] on icon "24" at bounding box center [339, 144] width 58 height 58
click at [242, 135] on input "e. 24" at bounding box center [241, 134] width 0 height 2
radio input "true"
click at [272, 203] on button "Next" at bounding box center [241, 201] width 106 height 26
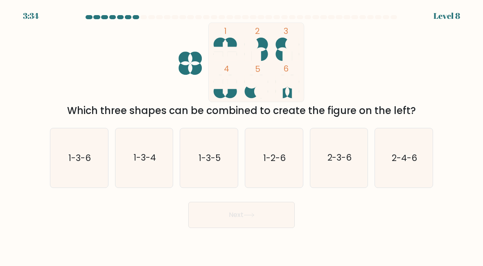
click at [349, 152] on text "2-3-6" at bounding box center [339, 158] width 25 height 12
click at [242, 135] on input "e. 2-3-6" at bounding box center [241, 134] width 0 height 2
radio input "true"
click at [273, 216] on button "Next" at bounding box center [241, 215] width 106 height 26
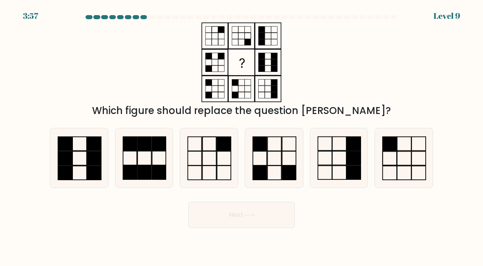
click at [276, 162] on icon at bounding box center [274, 158] width 58 height 58
click at [242, 135] on input "d." at bounding box center [241, 134] width 0 height 2
radio input "true"
click at [273, 212] on button "Next" at bounding box center [241, 215] width 106 height 26
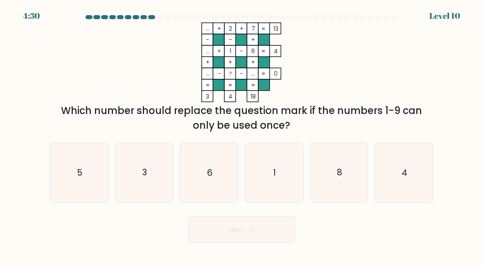
click at [136, 172] on icon "3" at bounding box center [144, 173] width 58 height 58
click at [241, 135] on input "b. 3" at bounding box center [241, 134] width 0 height 2
radio input "true"
click at [262, 231] on button "Next" at bounding box center [241, 230] width 106 height 26
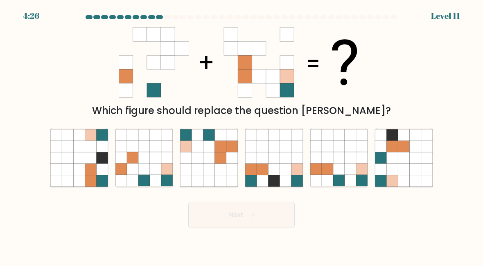
click at [229, 171] on icon at bounding box center [231, 169] width 11 height 11
click at [241, 135] on input "c." at bounding box center [241, 134] width 0 height 2
radio input "true"
click at [262, 214] on button "Next" at bounding box center [241, 215] width 106 height 26
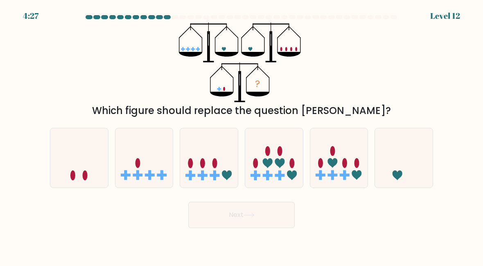
click at [67, 145] on icon at bounding box center [79, 158] width 58 height 48
click at [241, 135] on input "a." at bounding box center [241, 134] width 0 height 2
radio input "true"
click at [265, 218] on button "Next" at bounding box center [241, 215] width 106 height 26
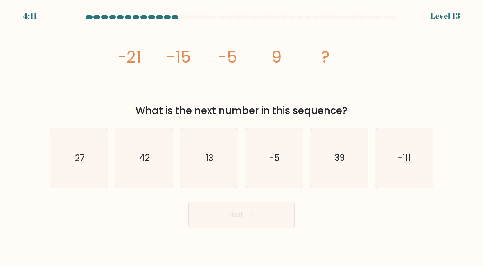
click at [76, 140] on icon "27" at bounding box center [79, 158] width 58 height 58
click at [241, 135] on input "a. 27" at bounding box center [241, 134] width 0 height 2
radio input "true"
click at [269, 209] on button "Next" at bounding box center [241, 215] width 106 height 26
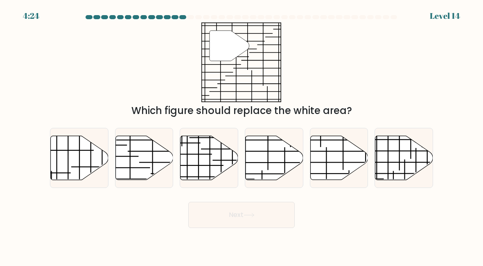
click at [338, 148] on icon at bounding box center [339, 158] width 58 height 44
click at [242, 135] on input "e." at bounding box center [241, 134] width 0 height 2
radio input "true"
click at [271, 215] on button "Next" at bounding box center [241, 215] width 106 height 26
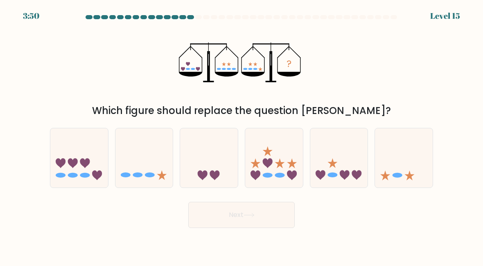
click at [359, 155] on icon at bounding box center [339, 158] width 58 height 48
click at [242, 135] on input "e." at bounding box center [241, 134] width 0 height 2
radio input "true"
click at [272, 214] on button "Next" at bounding box center [241, 215] width 106 height 26
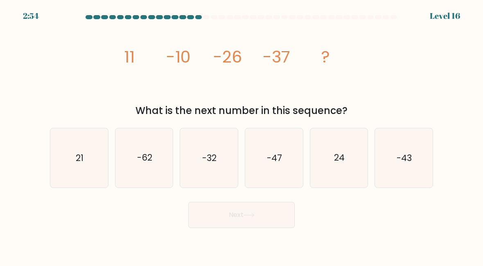
click at [409, 155] on text "-43" at bounding box center [404, 158] width 15 height 12
click at [242, 135] on input "f. -43" at bounding box center [241, 134] width 0 height 2
radio input "true"
click at [275, 212] on button "Next" at bounding box center [241, 215] width 106 height 26
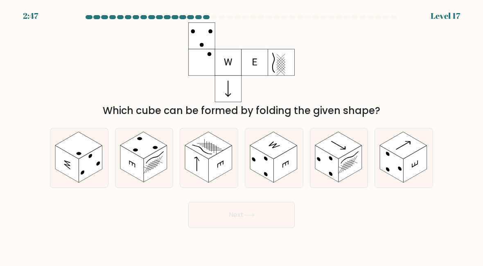
click at [79, 135] on rect at bounding box center [78, 145] width 47 height 27
click at [241, 135] on input "a." at bounding box center [241, 134] width 0 height 2
radio input "true"
click at [266, 213] on button "Next" at bounding box center [241, 215] width 106 height 26
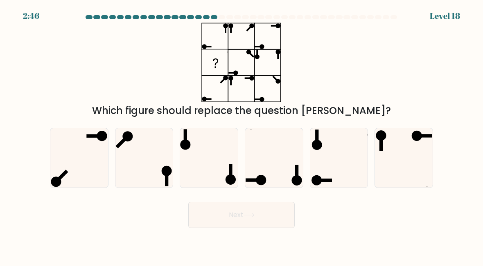
click at [333, 155] on icon at bounding box center [339, 158] width 58 height 58
click at [242, 135] on input "e." at bounding box center [241, 134] width 0 height 2
radio input "true"
click at [266, 216] on button "Next" at bounding box center [241, 215] width 106 height 26
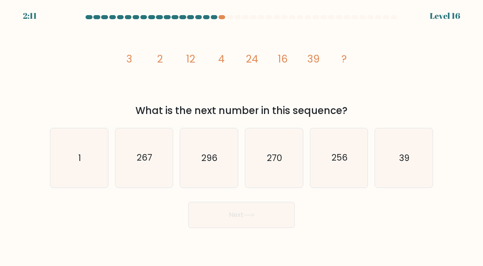
click at [86, 153] on icon "1" at bounding box center [79, 158] width 58 height 58
click at [241, 135] on input "a. 1" at bounding box center [241, 134] width 0 height 2
radio input "true"
click at [239, 216] on button "Next" at bounding box center [241, 215] width 106 height 26
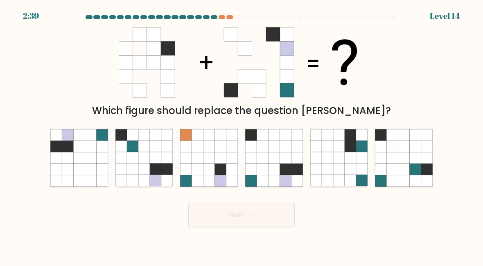
click at [287, 153] on icon at bounding box center [284, 158] width 11 height 11
click at [242, 135] on input "d." at bounding box center [241, 134] width 0 height 2
radio input "true"
click at [276, 213] on button "Next" at bounding box center [241, 215] width 106 height 26
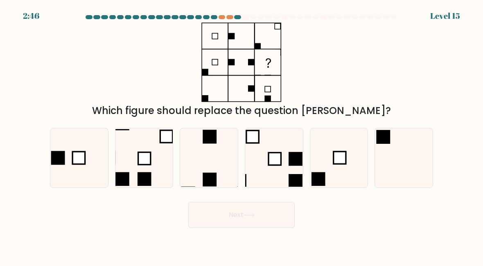
click at [407, 152] on icon at bounding box center [404, 158] width 58 height 58
click at [242, 135] on input "f." at bounding box center [241, 134] width 0 height 2
radio input "true"
click at [268, 212] on button "Next" at bounding box center [241, 215] width 106 height 26
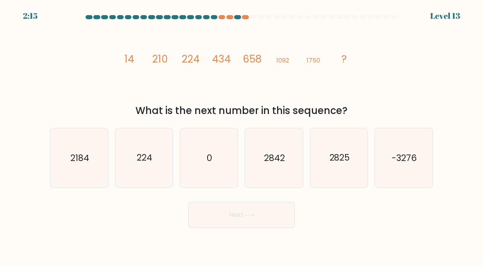
click at [72, 149] on icon "2184" at bounding box center [79, 158] width 58 height 58
click at [241, 135] on input "a. 2184" at bounding box center [241, 134] width 0 height 2
radio input "true"
click at [270, 212] on button "Next" at bounding box center [241, 215] width 106 height 26
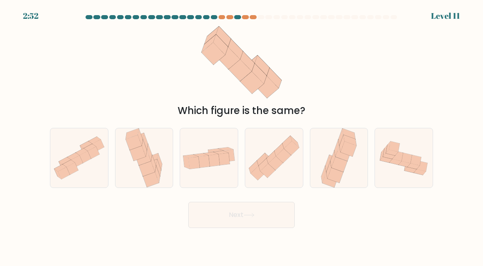
click at [389, 144] on icon at bounding box center [388, 147] width 4 height 12
click at [242, 135] on input "f." at bounding box center [241, 134] width 0 height 2
radio input "true"
click at [279, 215] on button "Next" at bounding box center [241, 215] width 106 height 26
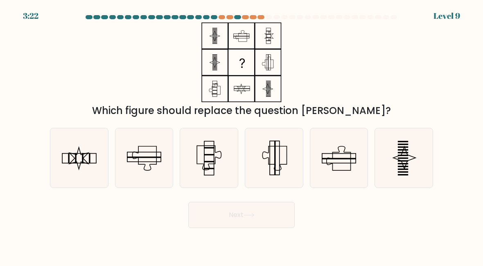
click at [73, 153] on icon at bounding box center [79, 158] width 58 height 58
click at [241, 135] on input "a." at bounding box center [241, 134] width 0 height 2
radio input "true"
click at [279, 213] on button "Next" at bounding box center [241, 215] width 106 height 26
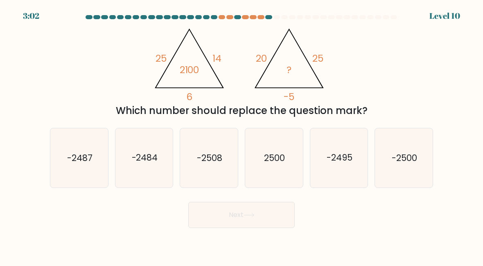
click at [414, 158] on text "-2500" at bounding box center [403, 158] width 25 height 12
click at [242, 135] on input "f. -2500" at bounding box center [241, 134] width 0 height 2
radio input "true"
click at [281, 210] on button "Next" at bounding box center [241, 215] width 106 height 26
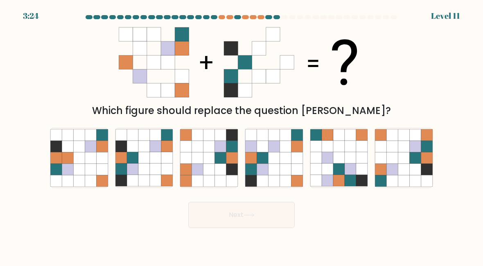
click at [134, 152] on icon at bounding box center [132, 146] width 11 height 11
click at [241, 135] on input "b." at bounding box center [241, 134] width 0 height 2
radio input "true"
click at [290, 216] on button "Next" at bounding box center [241, 215] width 106 height 26
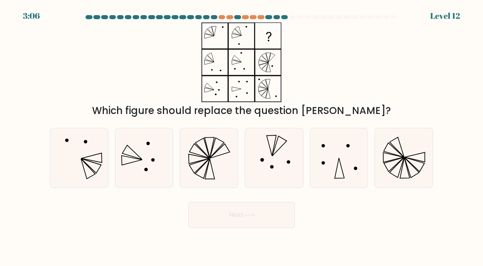
click at [222, 152] on icon at bounding box center [209, 158] width 58 height 58
click at [241, 135] on input "c." at bounding box center [241, 134] width 0 height 2
radio input "true"
click at [212, 217] on button "Next" at bounding box center [241, 215] width 106 height 26
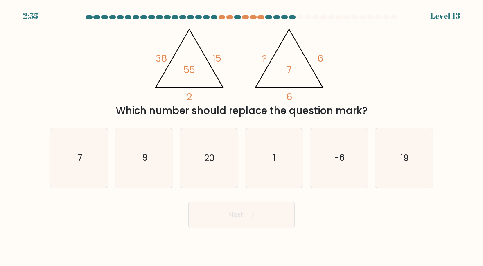
click at [92, 149] on icon "7" at bounding box center [79, 158] width 58 height 58
click at [241, 135] on input "a. 7" at bounding box center [241, 134] width 0 height 2
radio input "true"
click at [276, 213] on button "Next" at bounding box center [241, 215] width 106 height 26
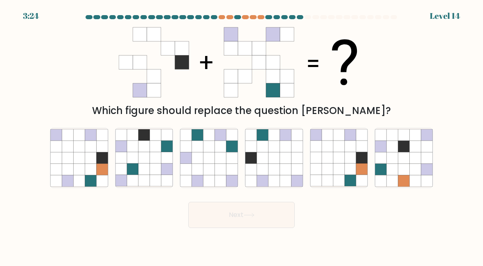
click at [293, 166] on icon at bounding box center [296, 169] width 11 height 11
click at [242, 135] on input "d." at bounding box center [241, 134] width 0 height 2
radio input "true"
click at [273, 218] on button "Next" at bounding box center [241, 215] width 106 height 26
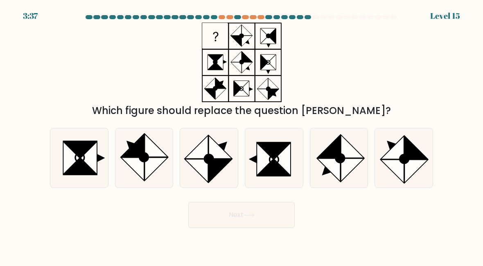
click at [72, 152] on icon at bounding box center [71, 158] width 16 height 33
click at [241, 135] on input "a." at bounding box center [241, 134] width 0 height 2
radio input "true"
click at [272, 208] on button "Next" at bounding box center [241, 215] width 106 height 26
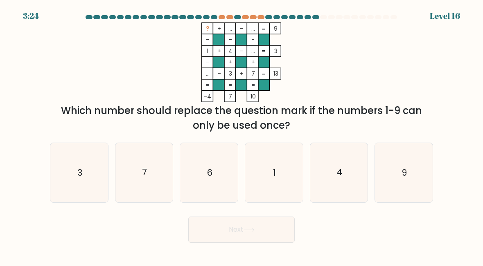
click at [225, 177] on icon "6" at bounding box center [209, 173] width 58 height 58
click at [241, 135] on input "c. 6" at bounding box center [241, 134] width 0 height 2
radio input "true"
click at [254, 229] on icon at bounding box center [248, 230] width 11 height 4
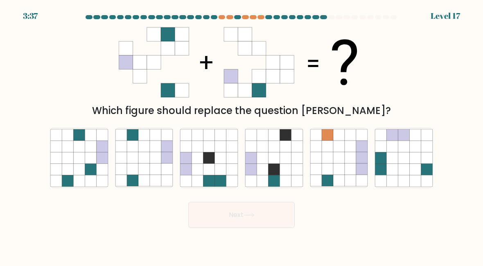
click at [400, 145] on icon at bounding box center [403, 146] width 11 height 11
click at [242, 135] on input "f." at bounding box center [241, 134] width 0 height 2
radio input "true"
click at [277, 207] on button "Next" at bounding box center [241, 215] width 106 height 26
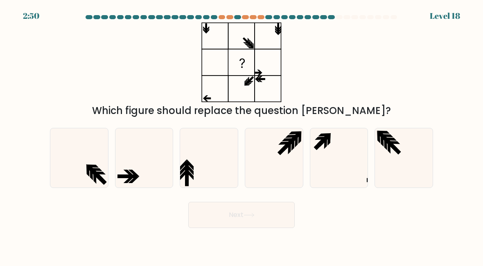
click at [142, 157] on icon at bounding box center [144, 158] width 58 height 58
click at [241, 135] on input "b." at bounding box center [241, 134] width 0 height 2
radio input "true"
click at [273, 214] on button "Next" at bounding box center [241, 215] width 106 height 26
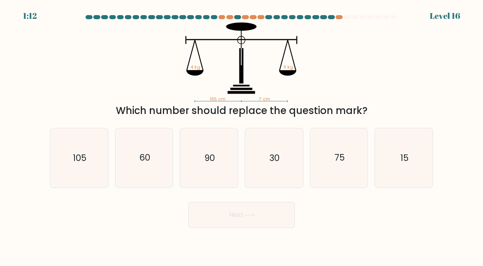
click at [150, 153] on icon "60" at bounding box center [144, 158] width 58 height 58
click at [241, 135] on input "b. 60" at bounding box center [241, 134] width 0 height 2
radio input "true"
click at [263, 211] on button "Next" at bounding box center [241, 215] width 106 height 26
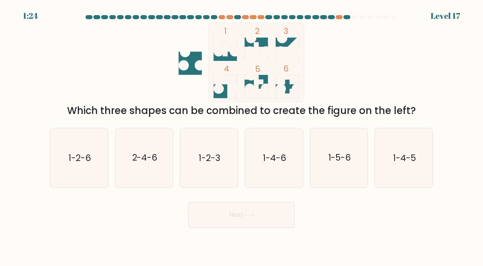
click at [82, 155] on text "1-2-6" at bounding box center [79, 158] width 22 height 12
click at [241, 135] on input "a. 1-2-6" at bounding box center [241, 134] width 0 height 2
radio input "true"
click at [272, 214] on button "Next" at bounding box center [241, 215] width 106 height 26
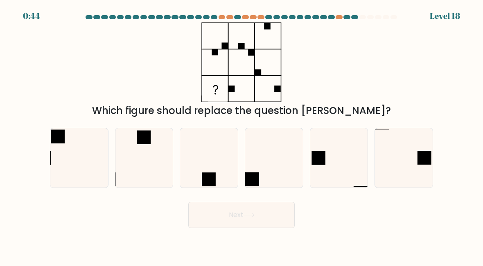
click at [74, 137] on icon at bounding box center [79, 158] width 58 height 58
click at [241, 135] on input "a." at bounding box center [241, 134] width 0 height 2
radio input "true"
click at [281, 212] on button "Next" at bounding box center [241, 215] width 106 height 26
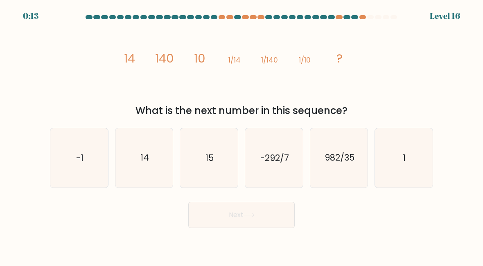
click at [146, 154] on text "14" at bounding box center [144, 158] width 9 height 12
click at [241, 135] on input "b. 14" at bounding box center [241, 134] width 0 height 2
radio input "true"
click at [280, 218] on button "Next" at bounding box center [241, 215] width 106 height 26
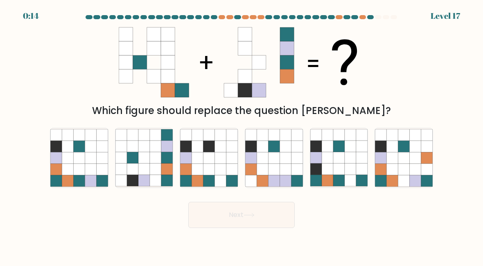
click at [72, 152] on icon at bounding box center [67, 146] width 11 height 11
click at [241, 135] on input "a." at bounding box center [241, 134] width 0 height 2
radio input "true"
click at [254, 215] on icon at bounding box center [249, 215] width 10 height 4
click at [268, 217] on button "Next" at bounding box center [241, 215] width 106 height 26
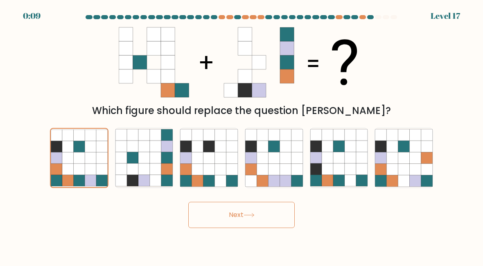
click at [250, 210] on button "Next" at bounding box center [241, 215] width 106 height 26
click at [242, 218] on button "Next" at bounding box center [241, 215] width 106 height 26
click at [252, 215] on icon at bounding box center [249, 215] width 10 height 4
click at [80, 137] on icon at bounding box center [79, 135] width 11 height 11
click at [241, 135] on input "a." at bounding box center [241, 134] width 0 height 2
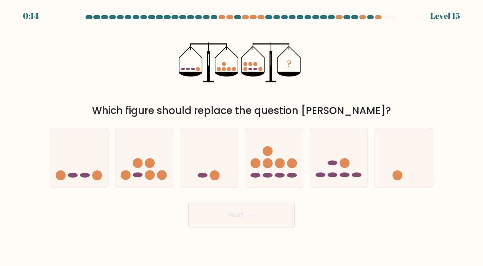
click at [136, 153] on icon at bounding box center [144, 158] width 58 height 48
click at [241, 135] on input "b." at bounding box center [241, 134] width 0 height 2
radio input "true"
click at [275, 208] on button "Next" at bounding box center [241, 215] width 106 height 26
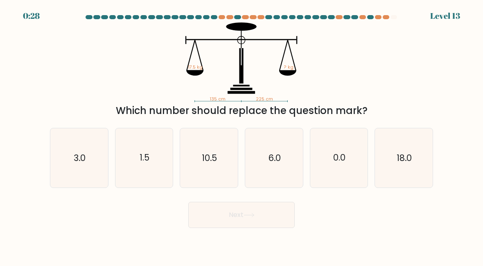
click at [200, 153] on icon "10.5" at bounding box center [209, 158] width 58 height 58
click at [241, 135] on input "c. 10.5" at bounding box center [241, 134] width 0 height 2
radio input "true"
click at [263, 211] on button "Next" at bounding box center [241, 215] width 106 height 26
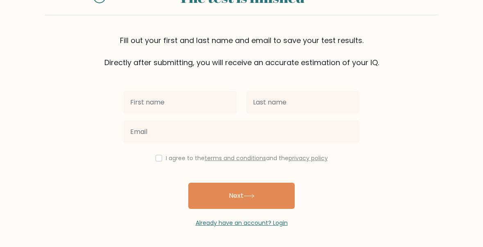
click at [145, 96] on input "text" at bounding box center [180, 102] width 113 height 23
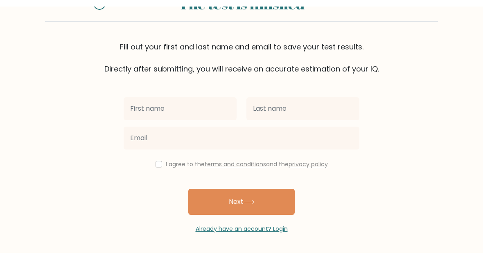
scroll to position [29, 0]
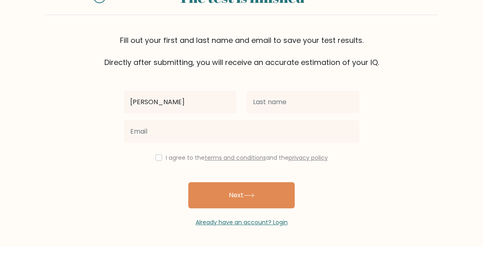
type input "[PERSON_NAME]"
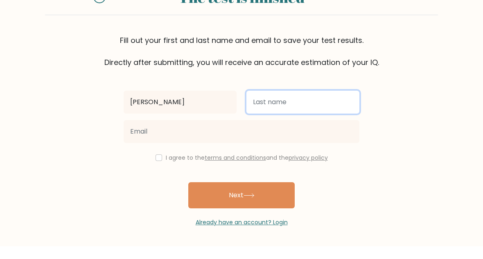
click at [306, 103] on input "text" at bounding box center [302, 114] width 113 height 23
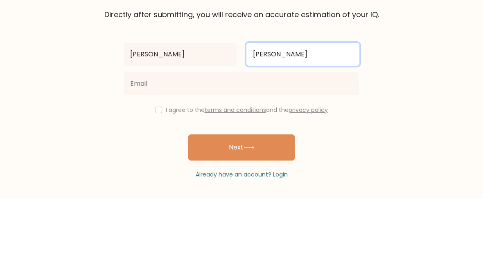
type input "[PERSON_NAME]"
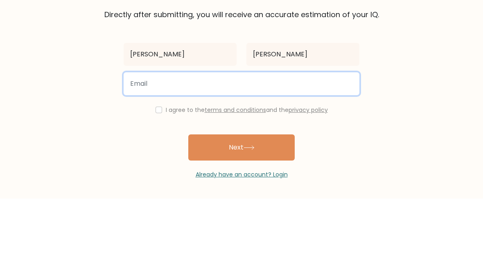
click at [315, 133] on input "email" at bounding box center [242, 144] width 236 height 23
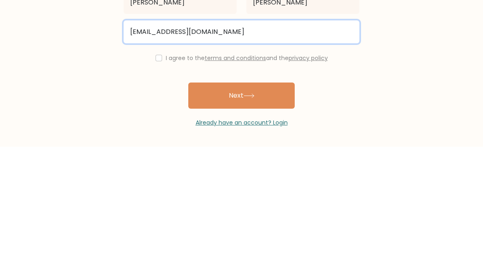
type input "[EMAIL_ADDRESS][DOMAIN_NAME]"
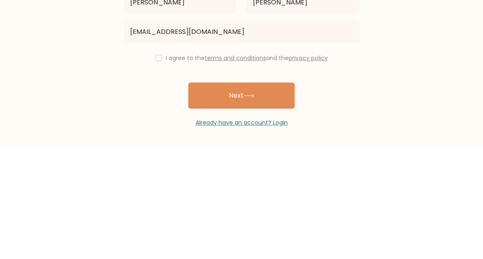
click at [155, 167] on input "checkbox" at bounding box center [158, 170] width 7 height 7
checkbox input "true"
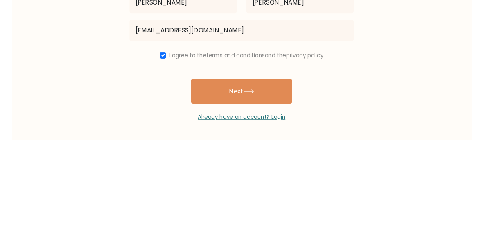
scroll to position [41, 0]
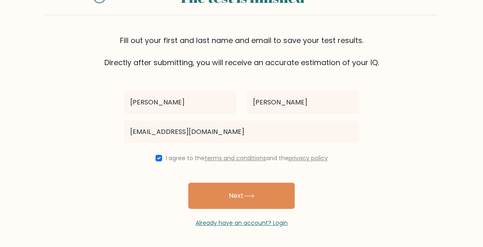
click at [270, 189] on button "Next" at bounding box center [241, 195] width 106 height 26
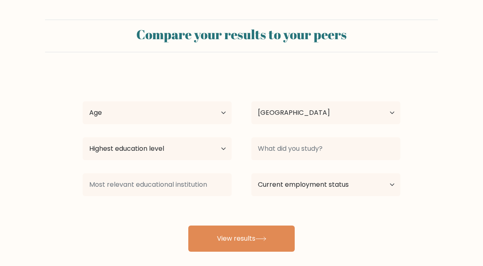
select select "HU"
click at [117, 99] on div "Age Under [DEMOGRAPHIC_DATA] [DEMOGRAPHIC_DATA] [DEMOGRAPHIC_DATA] [DEMOGRAPHIC…" at bounding box center [157, 112] width 169 height 29
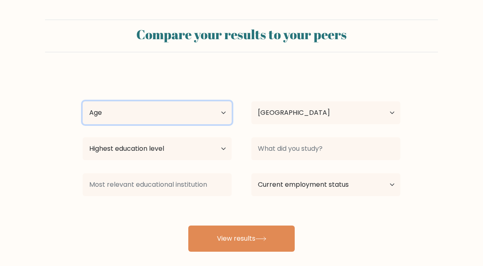
click at [103, 108] on select "Age Under [DEMOGRAPHIC_DATA] [DEMOGRAPHIC_DATA] [DEMOGRAPHIC_DATA] [DEMOGRAPHIC…" at bounding box center [157, 112] width 149 height 23
select select "18_24"
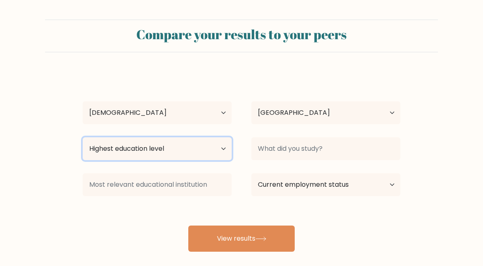
click at [220, 148] on select "Highest education level No schooling Primary Lower Secondary Upper Secondary Oc…" at bounding box center [157, 148] width 149 height 23
select select "upper_secondary"
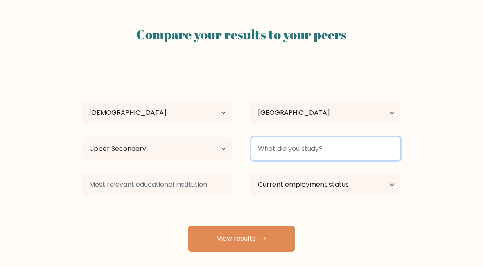
click at [334, 153] on input at bounding box center [325, 148] width 149 height 23
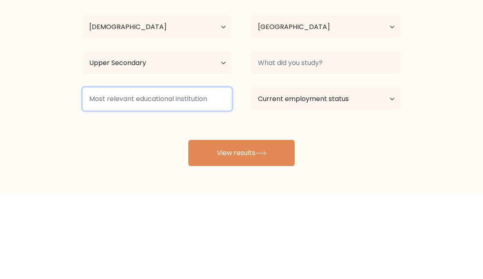
click at [116, 173] on input at bounding box center [157, 184] width 149 height 23
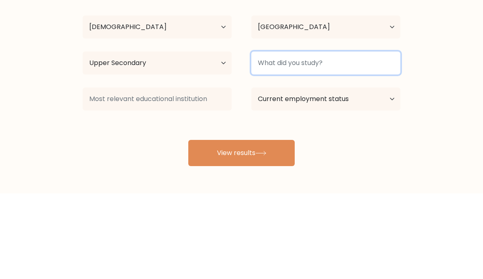
click at [391, 137] on input at bounding box center [325, 148] width 149 height 23
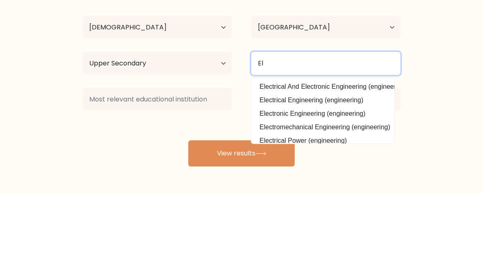
type input "E"
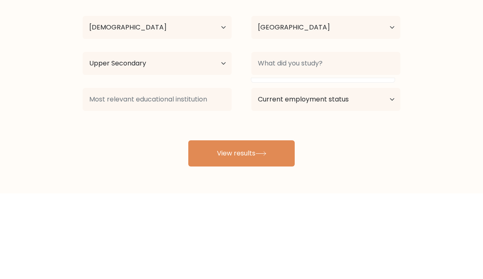
click at [432, 89] on form "Compare your results to your peers [PERSON_NAME] Age Under [DEMOGRAPHIC_DATA] […" at bounding box center [241, 136] width 483 height 232
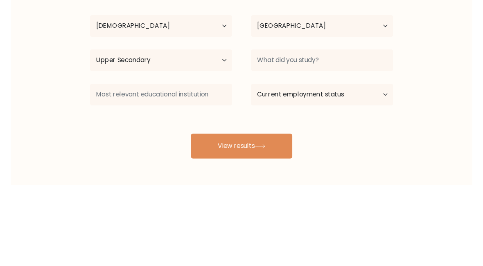
scroll to position [44, 0]
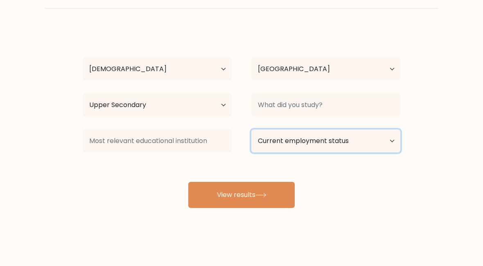
click at [356, 144] on select "Current employment status Employed Student Retired Other / prefer not to answer" at bounding box center [325, 141] width 149 height 23
select select "student"
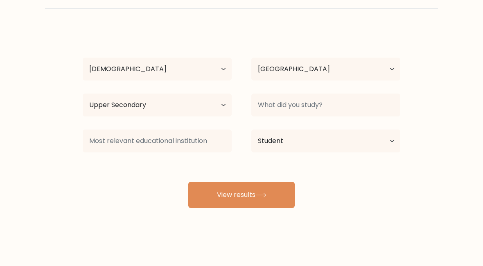
click at [273, 194] on button "View results" at bounding box center [241, 195] width 106 height 26
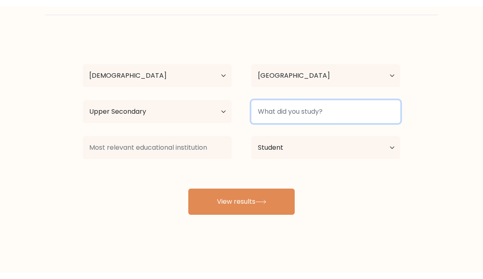
scroll to position [31, 0]
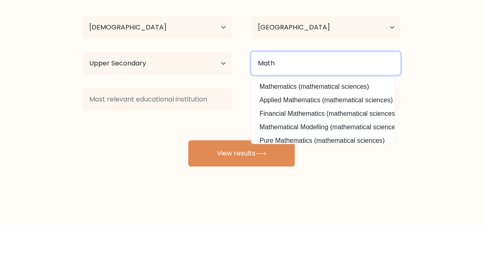
type input "Math"
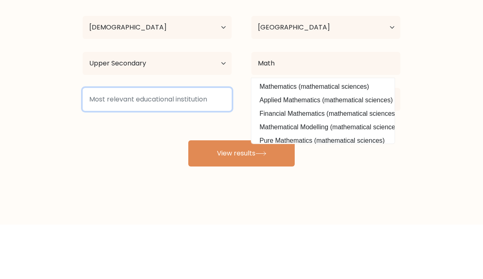
click at [197, 142] on input at bounding box center [157, 153] width 149 height 23
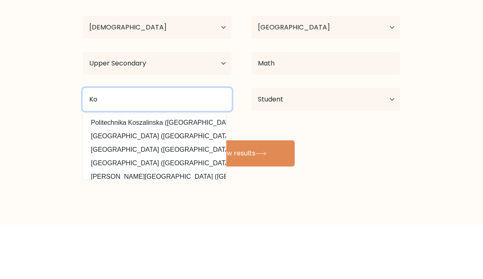
type input "K"
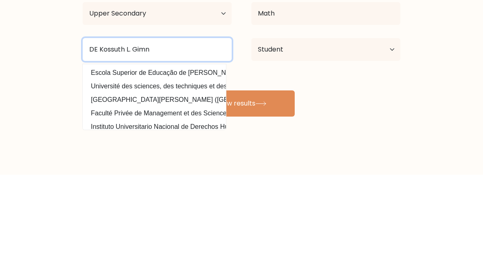
type input "DE Kossuth L. Gimn"
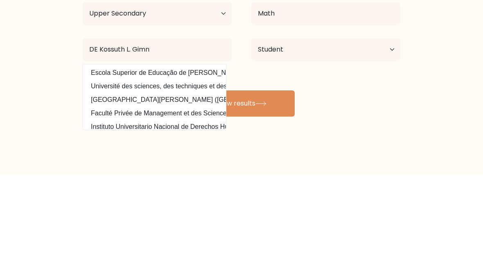
click at [264, 206] on icon at bounding box center [260, 208] width 11 height 4
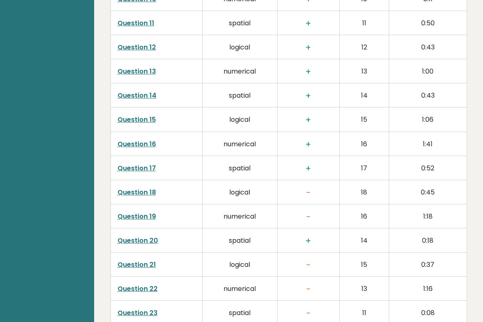
scroll to position [1528, 0]
click at [134, 187] on link "Question 18" at bounding box center [136, 191] width 38 height 9
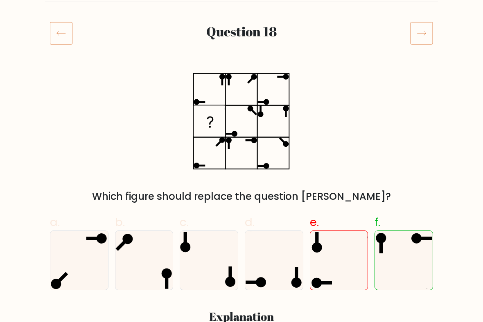
scroll to position [91, 0]
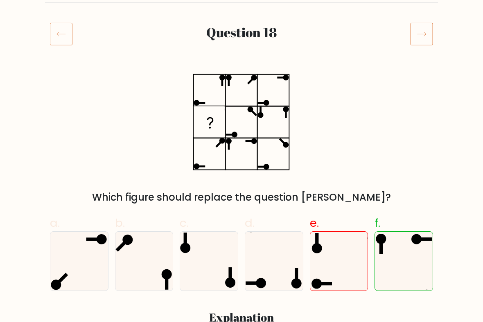
click at [428, 35] on icon at bounding box center [421, 33] width 23 height 23
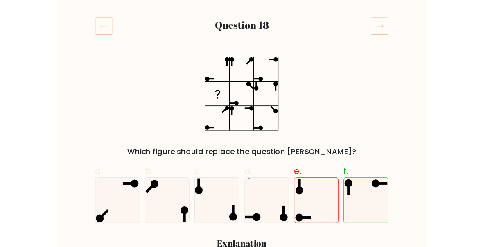
scroll to position [0, 0]
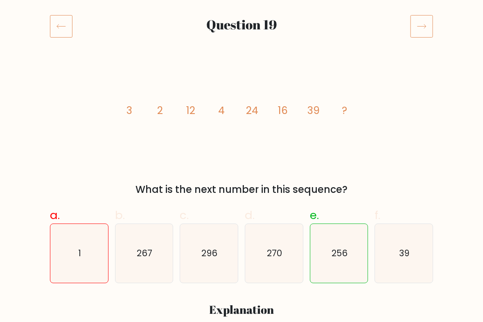
scroll to position [99, 0]
click at [418, 29] on icon at bounding box center [421, 25] width 23 height 23
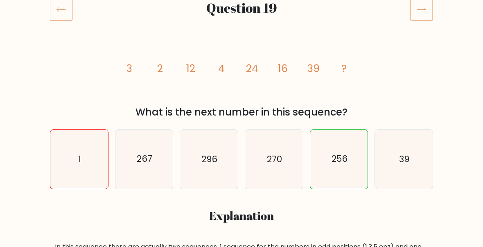
scroll to position [0, 0]
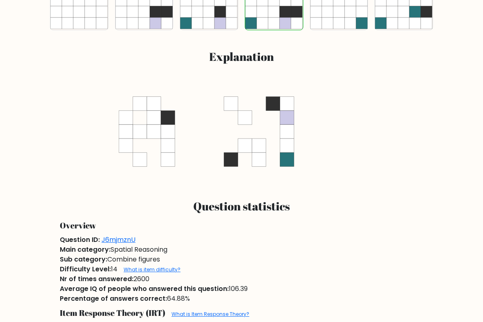
scroll to position [355, 0]
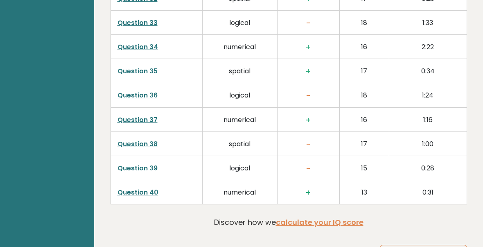
scroll to position [2060, 0]
click at [135, 139] on link "Question 38" at bounding box center [137, 143] width 40 height 9
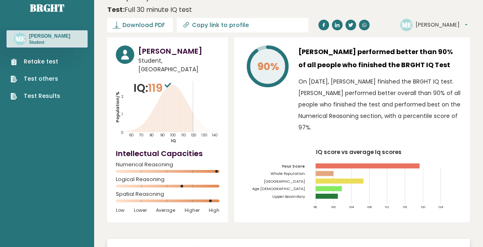
scroll to position [0, 0]
